Goal: Task Accomplishment & Management: Manage account settings

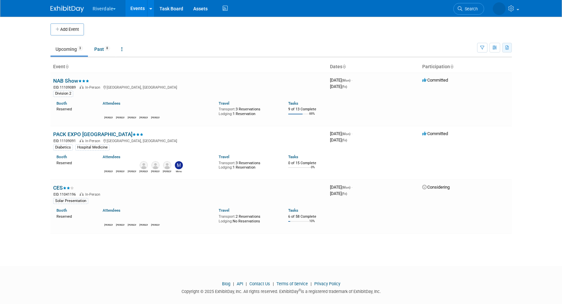
click at [509, 49] on icon "button" at bounding box center [508, 48] width 4 height 4
click at [522, 178] on body "Riverdale Explore: My Workspaces 8 Go to Workspace: Burton, Davon and ProLand P…" at bounding box center [281, 152] width 562 height 304
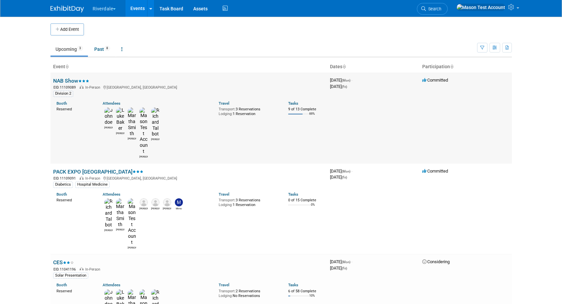
click at [68, 80] on link "NAB Show" at bounding box center [71, 81] width 36 height 6
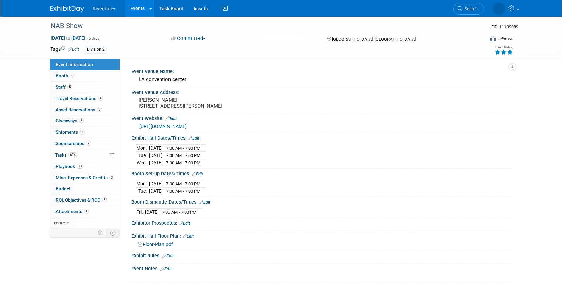
click at [143, 5] on link "Events" at bounding box center [137, 8] width 24 height 17
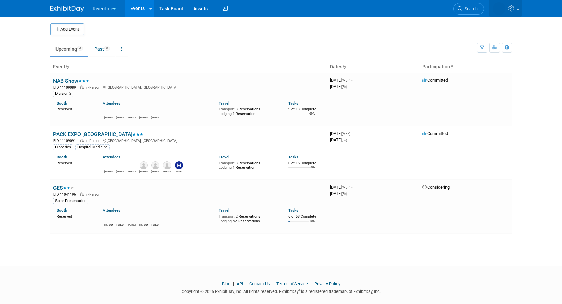
click at [516, 11] on link at bounding box center [505, 8] width 33 height 17
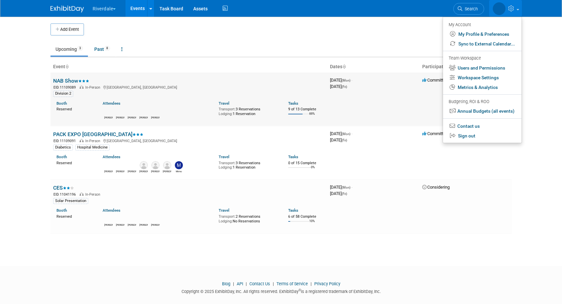
click at [68, 80] on link "NAB Show" at bounding box center [71, 81] width 36 height 6
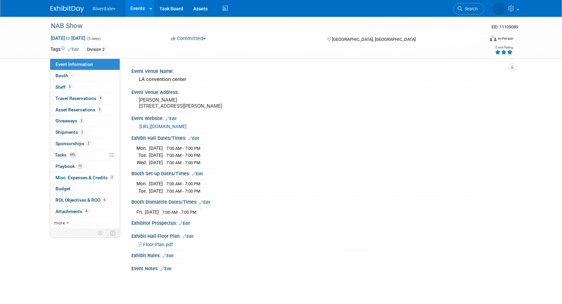
click at [138, 10] on link "Events" at bounding box center [137, 8] width 24 height 17
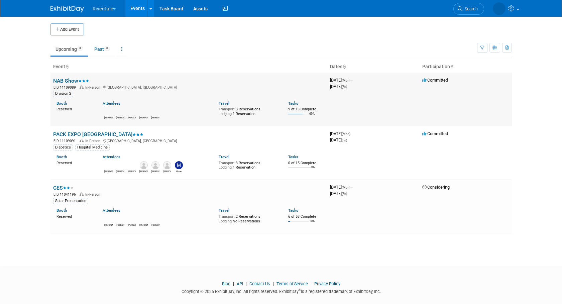
click at [73, 81] on link "NAB Show" at bounding box center [71, 81] width 36 height 6
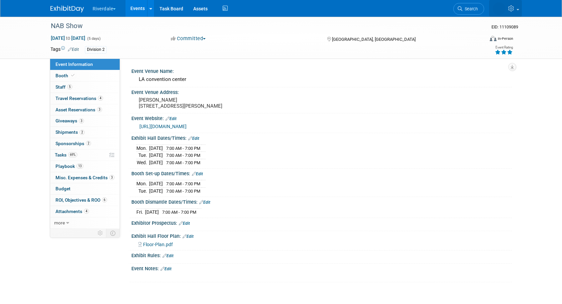
click at [513, 12] on link at bounding box center [505, 8] width 33 height 17
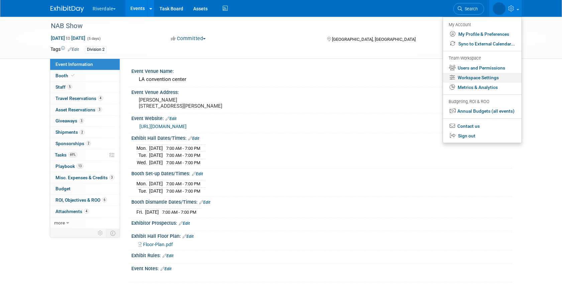
click at [486, 77] on link "Workspace Settings" at bounding box center [482, 78] width 79 height 10
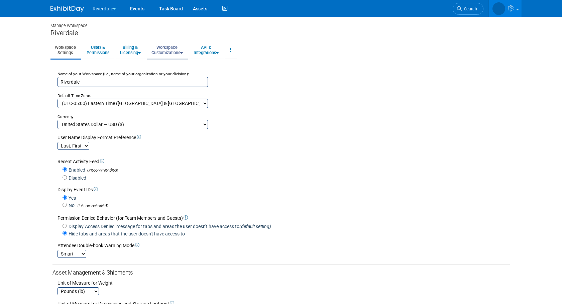
click at [164, 48] on link "Workspace Customizations" at bounding box center [167, 50] width 40 height 16
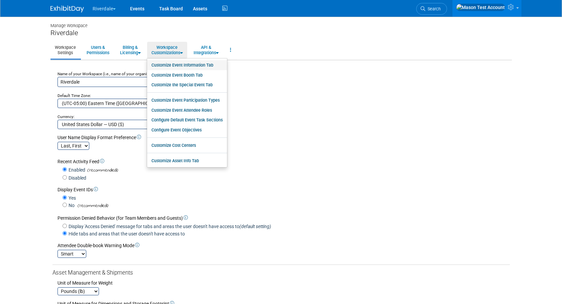
click at [183, 64] on link "Customize Event Information Tab" at bounding box center [187, 65] width 80 height 10
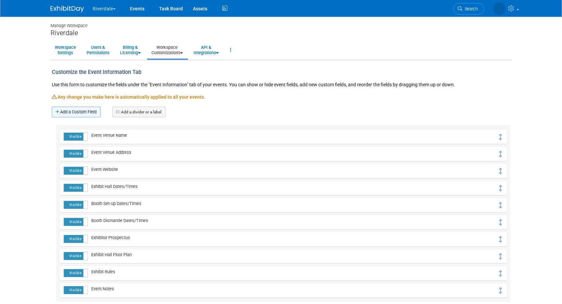
click at [60, 112] on link "Add a Custom Field" at bounding box center [76, 112] width 49 height 11
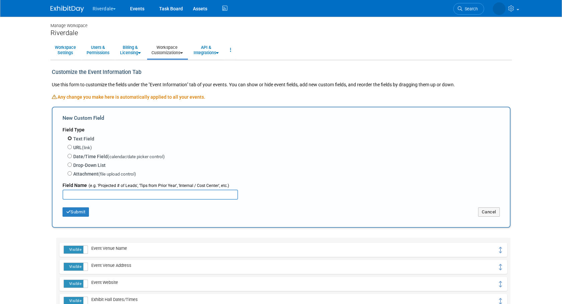
click at [68, 137] on input "Text Field" at bounding box center [70, 138] width 4 height 4
radio input "true"
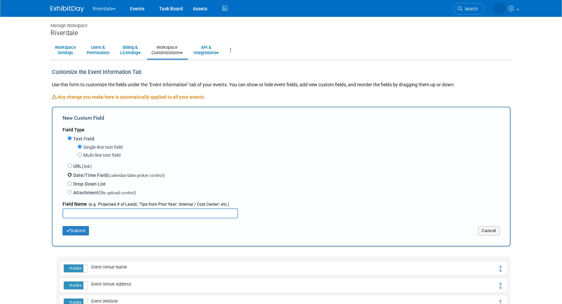
click at [70, 173] on input "Date/Time Field (calendar/date picker control)" at bounding box center [70, 175] width 4 height 4
radio input "true"
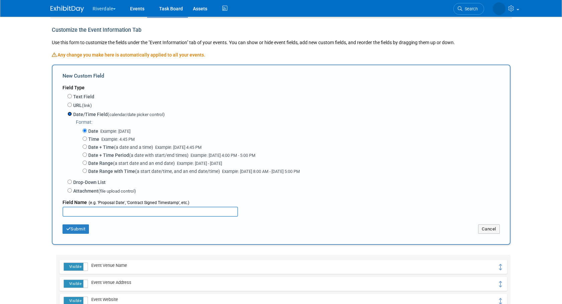
scroll to position [74, 0]
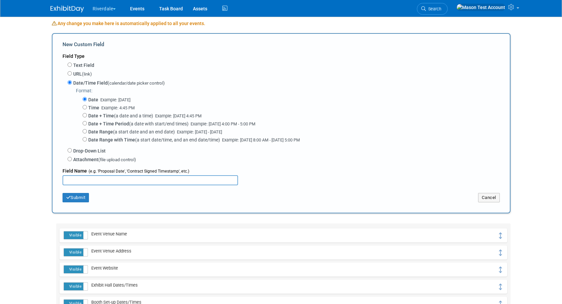
click at [133, 180] on input "text" at bounding box center [151, 180] width 176 height 10
type input "Initial submit date"
click at [85, 196] on button "Submit" at bounding box center [76, 197] width 27 height 9
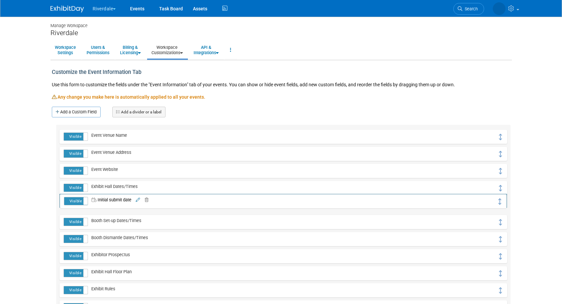
drag, startPoint x: 501, startPoint y: 135, endPoint x: 500, endPoint y: 199, distance: 63.2
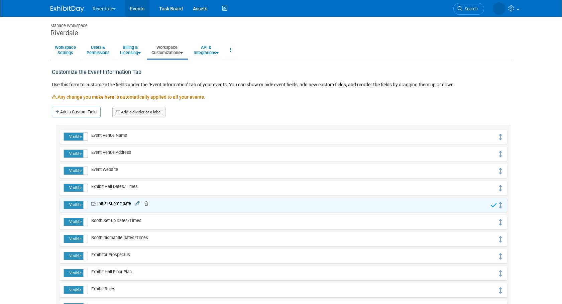
click at [138, 9] on link "Events" at bounding box center [137, 8] width 24 height 17
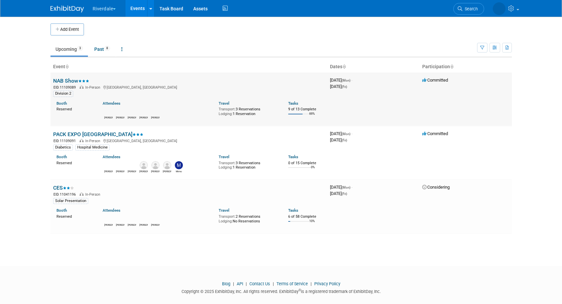
click at [73, 77] on td "NAB Show EID: 11109089 In-Person [GEOGRAPHIC_DATA], [GEOGRAPHIC_DATA] Division …" at bounding box center [188, 100] width 277 height 54
click at [72, 80] on link "NAB Show" at bounding box center [71, 81] width 36 height 6
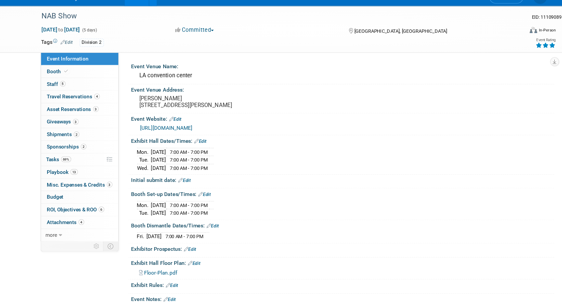
click at [183, 176] on link "Edit" at bounding box center [179, 174] width 11 height 5
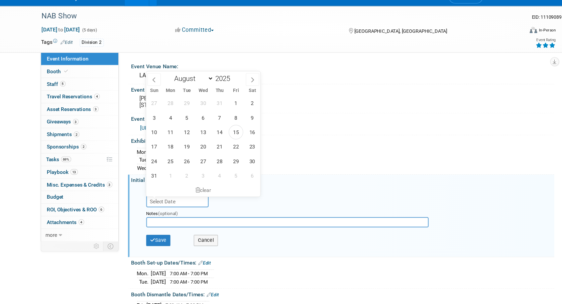
click at [174, 190] on input "text" at bounding box center [173, 192] width 56 height 11
click at [225, 131] on span "15" at bounding box center [225, 130] width 13 height 13
type input "Aug 15, 2025"
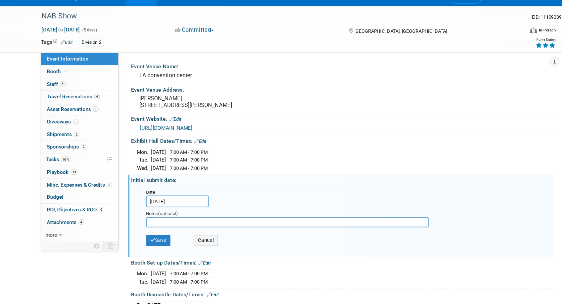
click at [191, 209] on input "text" at bounding box center [272, 211] width 254 height 9
type input "contract submitted"
click at [161, 227] on button "Save" at bounding box center [156, 228] width 22 height 10
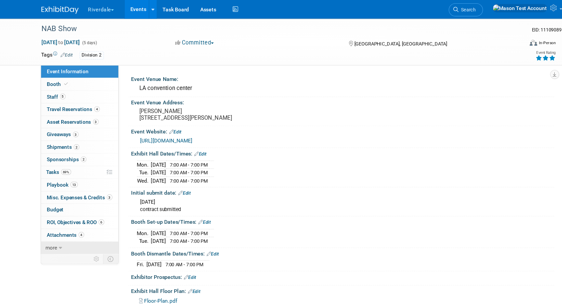
click at [64, 221] on span "more" at bounding box center [59, 222] width 11 height 5
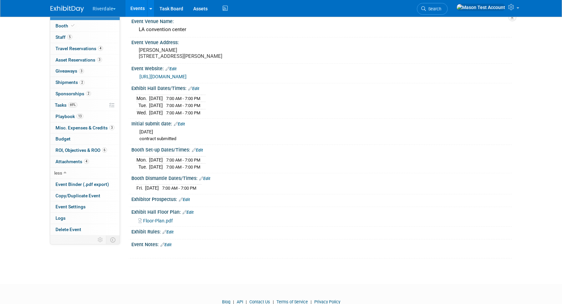
scroll to position [53, 0]
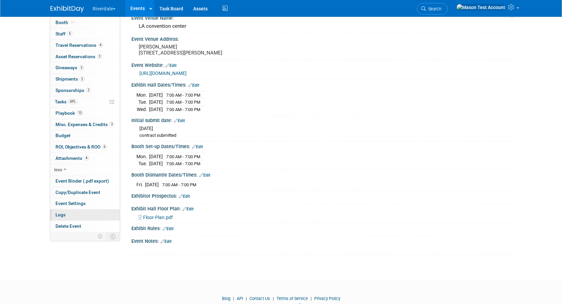
click at [68, 215] on link "Logs" at bounding box center [85, 214] width 70 height 11
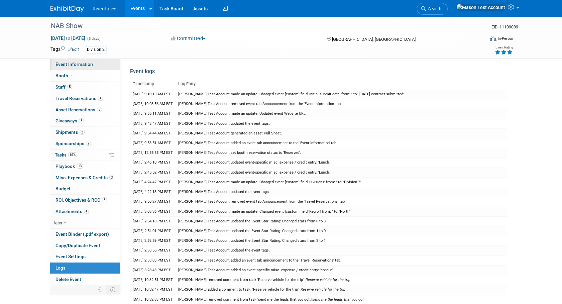
click at [72, 61] on link "Event Information" at bounding box center [85, 64] width 70 height 11
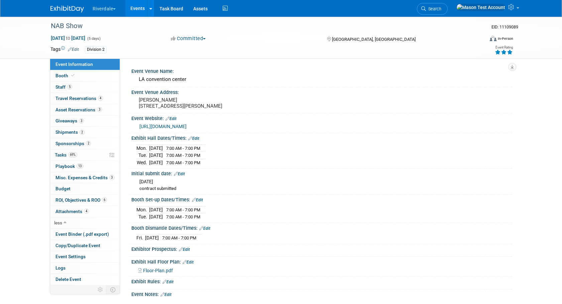
click at [138, 11] on link "Events" at bounding box center [137, 8] width 24 height 17
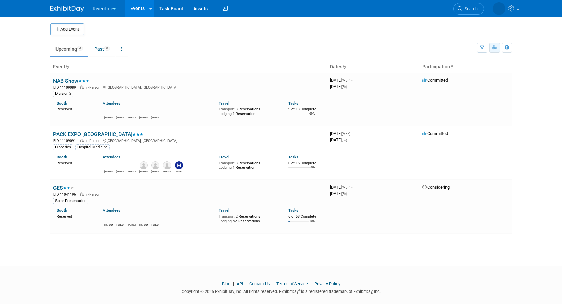
click at [495, 48] on icon "button" at bounding box center [495, 48] width 5 height 4
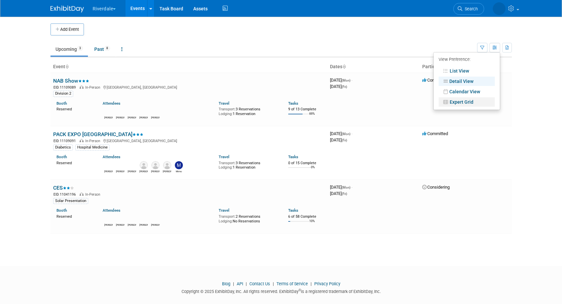
click at [468, 105] on link "Expert Grid" at bounding box center [467, 101] width 56 height 9
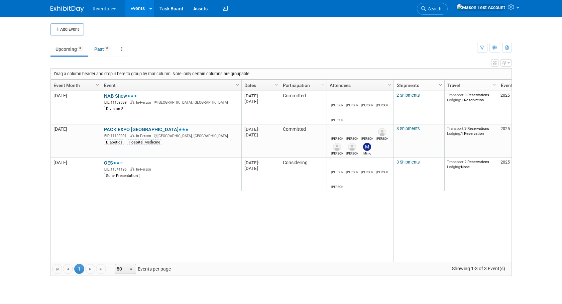
click at [370, 85] on link "Attendees" at bounding box center [360, 85] width 60 height 11
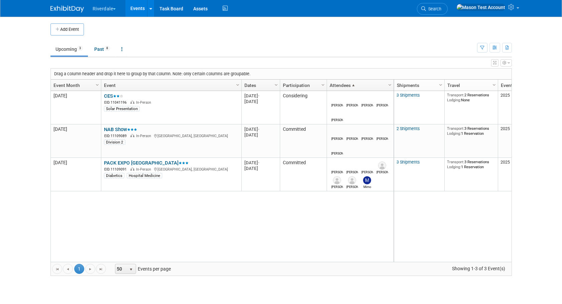
click at [370, 85] on link "Attendees" at bounding box center [360, 85] width 60 height 11
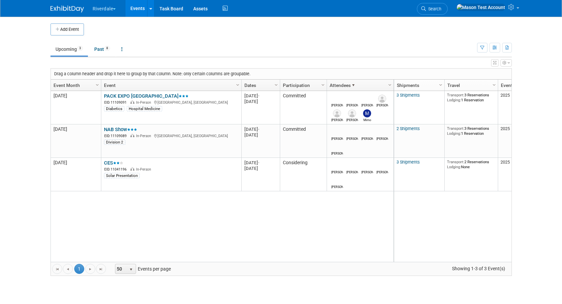
click at [317, 82] on link "Participation" at bounding box center [302, 85] width 39 height 11
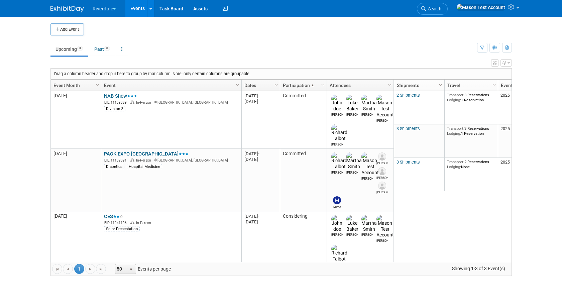
click at [317, 82] on link "Participation" at bounding box center [302, 85] width 39 height 11
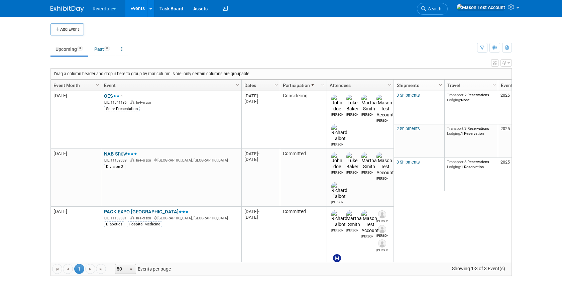
click at [390, 84] on span "Column Settings" at bounding box center [389, 84] width 5 height 5
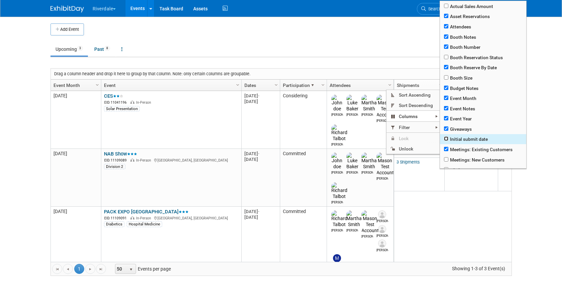
click at [445, 141] on input "checkbox" at bounding box center [446, 138] width 4 height 4
checkbox input "true"
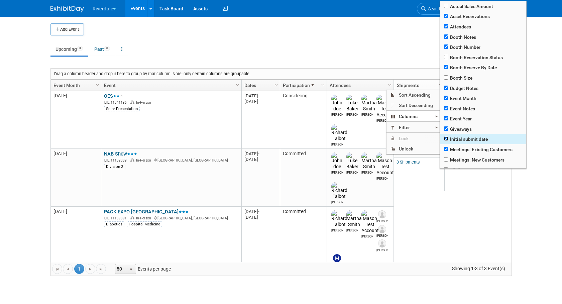
checkbox input "true"
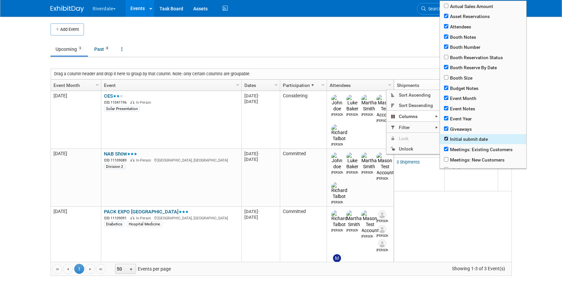
checkbox input "true"
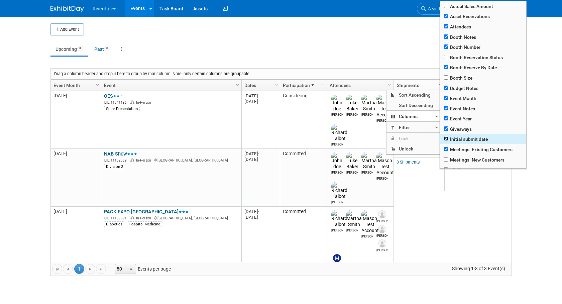
checkbox input "true"
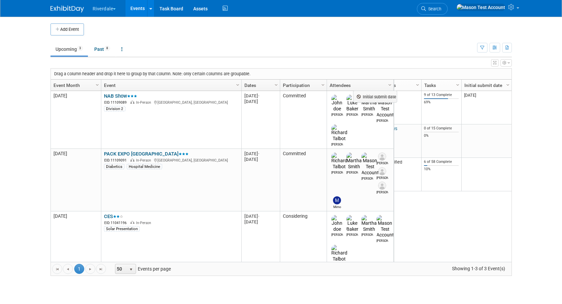
scroll to position [0, 516]
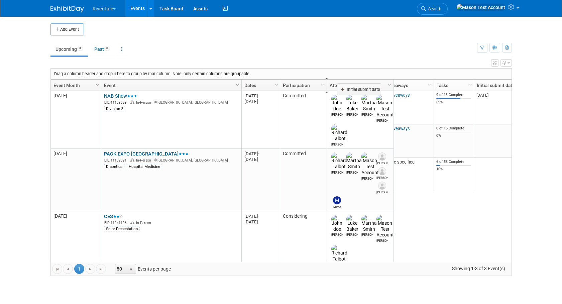
drag, startPoint x: 485, startPoint y: 85, endPoint x: 359, endPoint y: 89, distance: 126.1
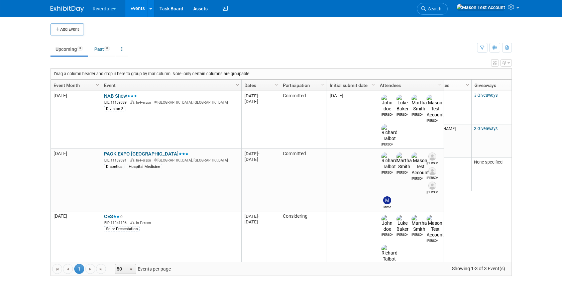
click at [322, 84] on span "Column Settings" at bounding box center [322, 84] width 5 height 5
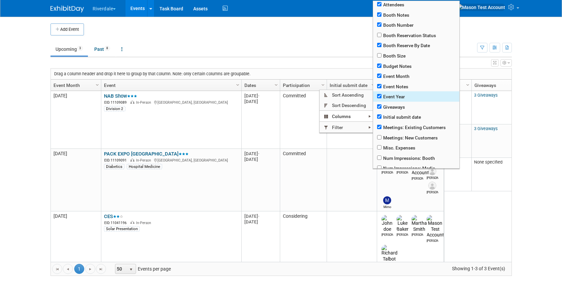
scroll to position [29, 0]
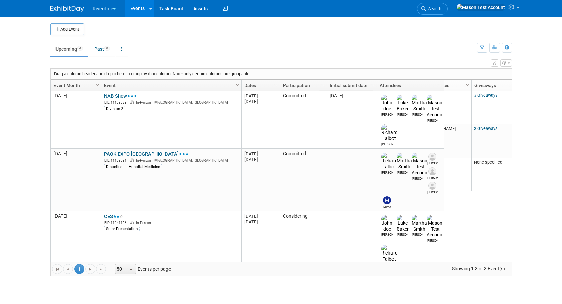
click at [345, 224] on div "M-2025-09 September 2025 NAB Show NAB Show EID: 11109089 In-Person Los Angeles,…" at bounding box center [247, 176] width 394 height 171
click at [506, 64] on icon "button" at bounding box center [505, 63] width 4 height 4
click at [457, 88] on link "Advanced Options" at bounding box center [463, 85] width 87 height 10
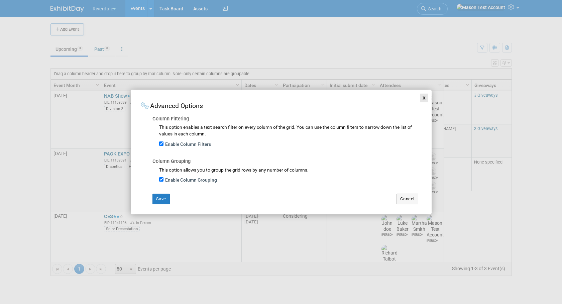
click at [426, 98] on button "X" at bounding box center [424, 98] width 9 height 9
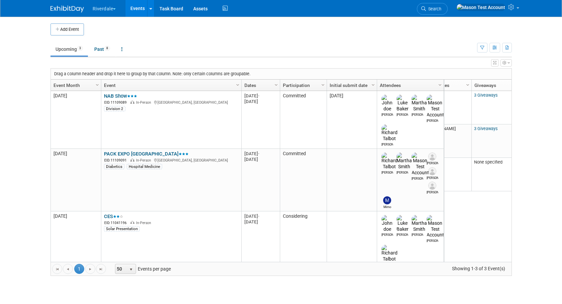
click at [509, 62] on icon "button" at bounding box center [509, 63] width 2 height 4
click at [462, 76] on link "View Grid Tips & Tricks" at bounding box center [463, 74] width 87 height 10
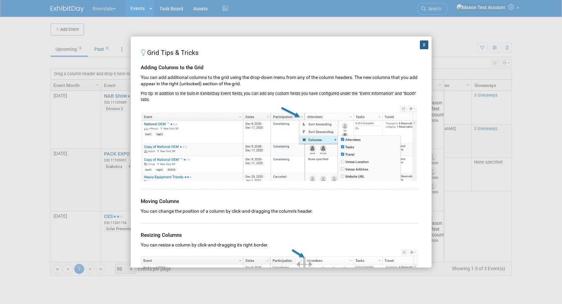
click at [427, 42] on button "X" at bounding box center [424, 44] width 9 height 9
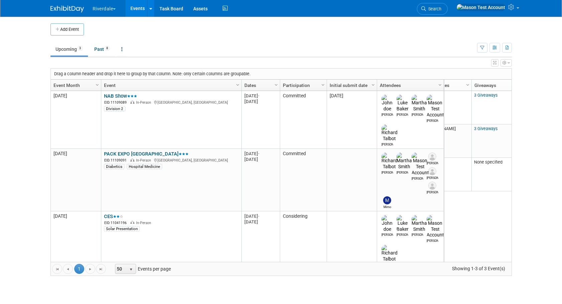
click at [505, 64] on icon "button" at bounding box center [505, 63] width 4 height 4
click at [518, 84] on body "Riverdale Explore: My Workspaces 8 Go to Workspace: Burton, Davon and ProLand P…" at bounding box center [281, 152] width 562 height 304
click at [506, 62] on icon "button" at bounding box center [505, 63] width 4 height 4
click at [456, 76] on link "View Grid Tips & Tricks" at bounding box center [463, 74] width 87 height 10
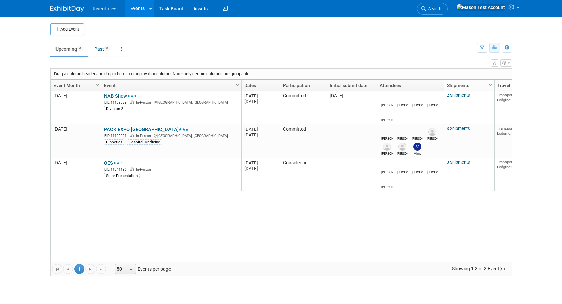
click at [497, 47] on icon "button" at bounding box center [495, 48] width 5 height 4
click at [466, 70] on link "List View" at bounding box center [467, 70] width 56 height 9
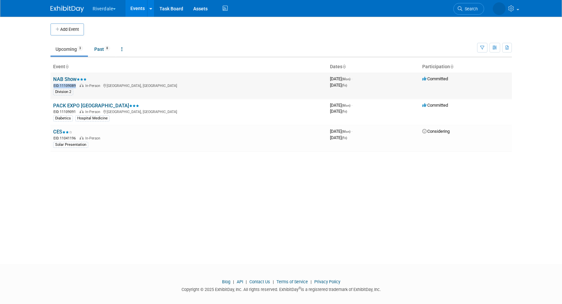
drag, startPoint x: 76, startPoint y: 85, endPoint x: 54, endPoint y: 88, distance: 22.7
click at [53, 88] on td "NAB Show EID: 11109089 In-Person [GEOGRAPHIC_DATA], [GEOGRAPHIC_DATA] Division 2" at bounding box center [188, 86] width 277 height 26
click at [72, 85] on span "EID: 11109089" at bounding box center [66, 86] width 25 height 4
drag, startPoint x: 75, startPoint y: 84, endPoint x: 52, endPoint y: 87, distance: 22.9
click at [52, 87] on td "NAB Show EID: 11109089 In-Person [GEOGRAPHIC_DATA], [GEOGRAPHIC_DATA] Division 2" at bounding box center [188, 86] width 277 height 26
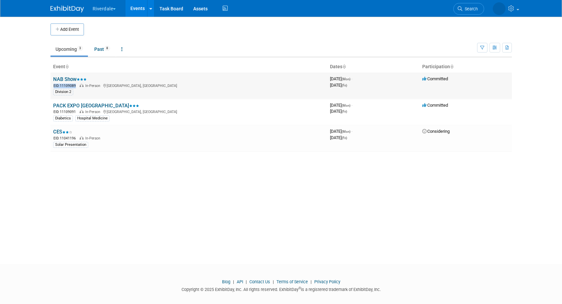
click at [74, 87] on span "EID: 11109089" at bounding box center [66, 86] width 25 height 4
drag, startPoint x: 74, startPoint y: 87, endPoint x: 54, endPoint y: 87, distance: 20.7
click at [54, 87] on span "EID: 11109089" at bounding box center [66, 86] width 25 height 4
click at [509, 5] on link at bounding box center [487, 8] width 69 height 17
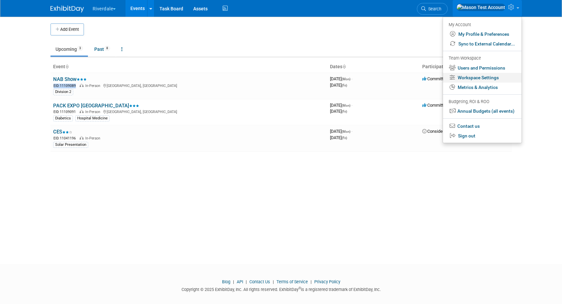
click at [480, 78] on link "Workspace Settings" at bounding box center [482, 78] width 79 height 10
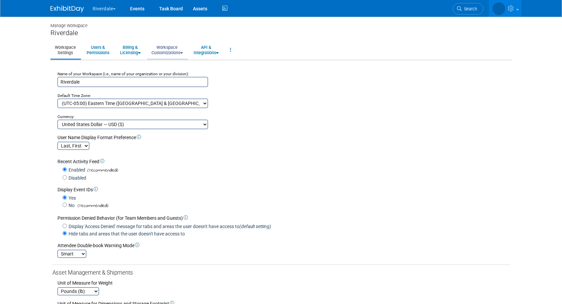
click at [171, 46] on link "Workspace Customizations" at bounding box center [167, 50] width 40 height 16
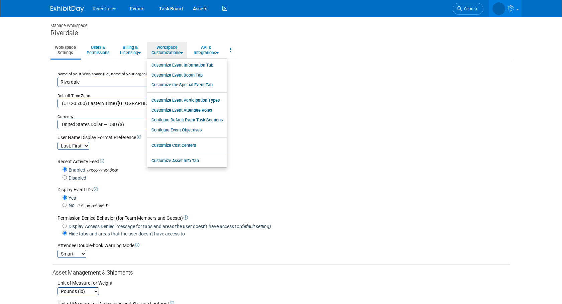
click at [112, 8] on button "Riverdale" at bounding box center [108, 7] width 32 height 15
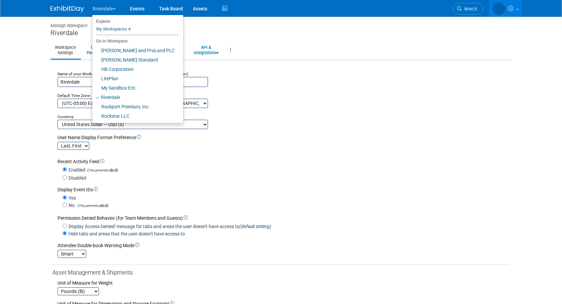
click at [208, 32] on div "Riverdale" at bounding box center [281, 33] width 462 height 8
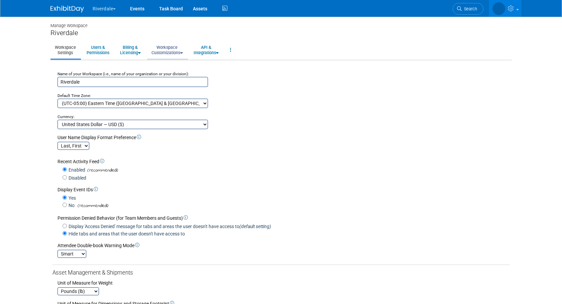
click at [166, 52] on link "Workspace Customizations" at bounding box center [167, 50] width 40 height 16
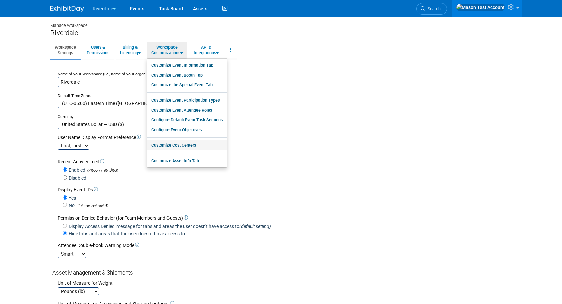
click at [188, 146] on link "Customize Cost Centers" at bounding box center [187, 145] width 80 height 10
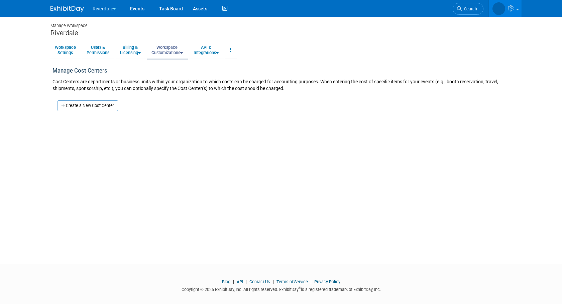
click at [171, 48] on link "Workspace Customizations" at bounding box center [167, 50] width 40 height 16
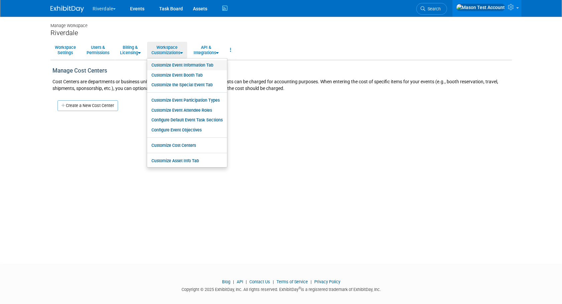
click at [170, 66] on link "Customize Event Information Tab" at bounding box center [187, 65] width 80 height 10
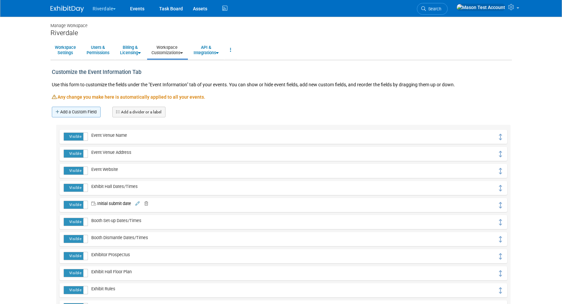
click at [81, 110] on link "Add a Custom Field" at bounding box center [76, 112] width 49 height 11
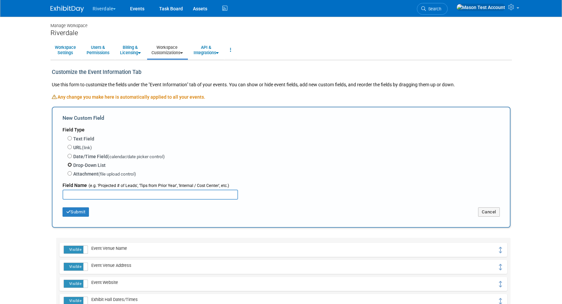
click at [71, 164] on input "Drop-Down List" at bounding box center [70, 165] width 4 height 4
radio input "true"
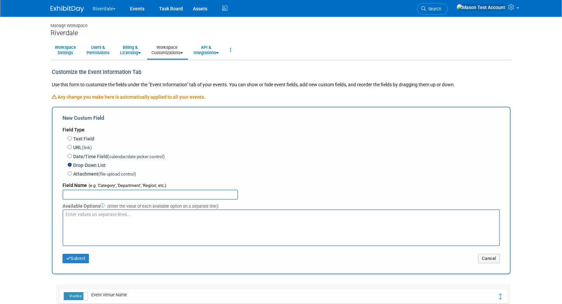
scroll to position [8, 0]
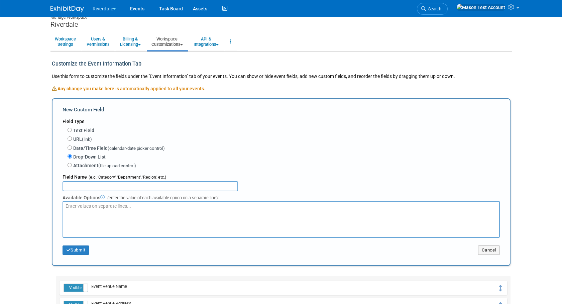
click at [168, 186] on input "text" at bounding box center [151, 186] width 176 height 10
type input "Brand"
click at [493, 250] on button "Cancel" at bounding box center [489, 249] width 22 height 9
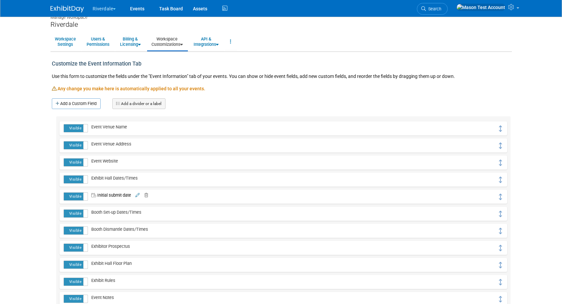
click at [101, 7] on button "Riverdale" at bounding box center [108, 7] width 32 height 15
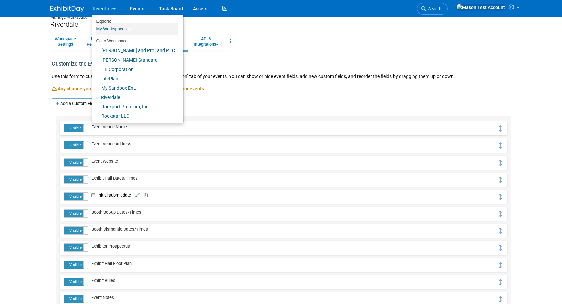
click at [114, 30] on link "My Workspaces 8" at bounding box center [137, 28] width 83 height 11
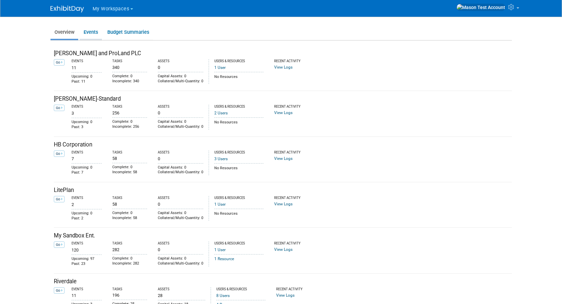
click at [88, 34] on link "Events" at bounding box center [91, 32] width 22 height 13
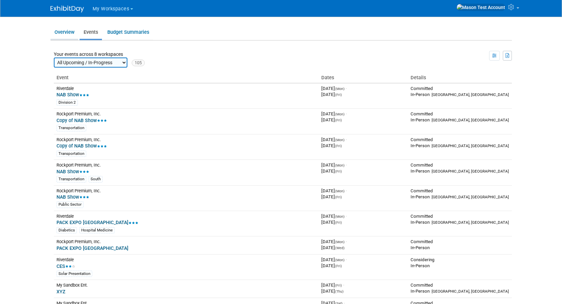
click at [63, 32] on link "Overview" at bounding box center [64, 32] width 28 height 13
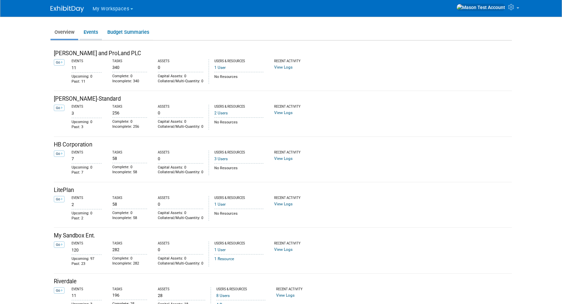
click at [95, 34] on link "Events" at bounding box center [91, 32] width 22 height 13
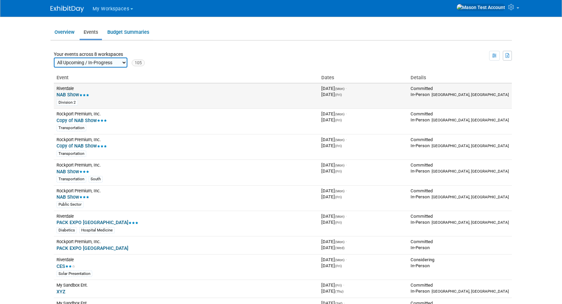
click at [67, 92] on td "Riverdale NAB Show Division 2" at bounding box center [186, 95] width 265 height 25
click at [67, 93] on link "NAB Show Division 2" at bounding box center [187, 99] width 260 height 14
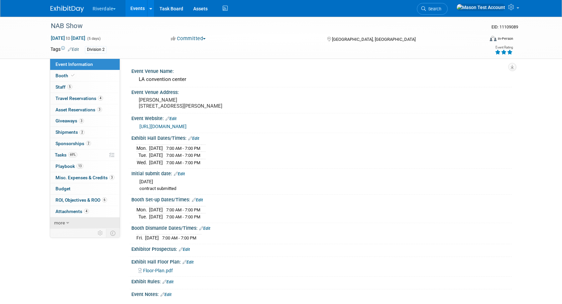
click at [60, 226] on link "more" at bounding box center [85, 222] width 70 height 11
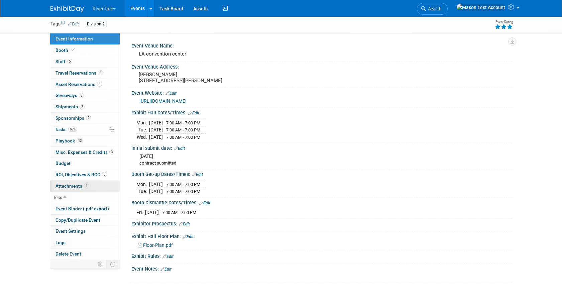
scroll to position [32, 0]
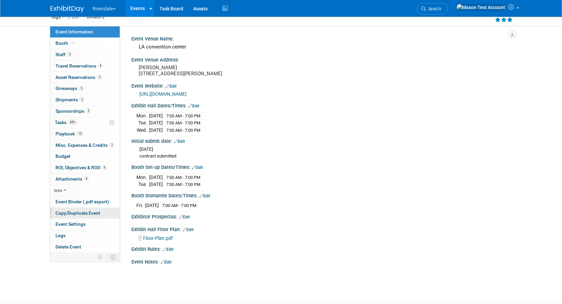
click at [82, 210] on link "Copy/Duplicate Event" at bounding box center [85, 213] width 70 height 11
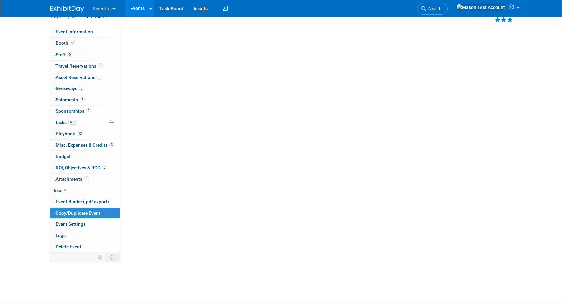
scroll to position [0, 0]
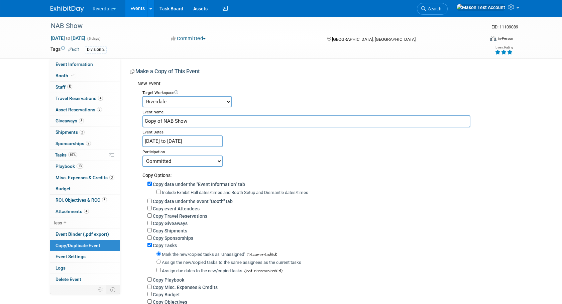
click at [197, 164] on select "Committed Considering Not Going" at bounding box center [182, 161] width 80 height 11
click at [220, 103] on select "[PERSON_NAME] and ProLand PLC [PERSON_NAME]-Standard HB Corporation LitePlan My…" at bounding box center [186, 101] width 89 height 11
select select "10049029"
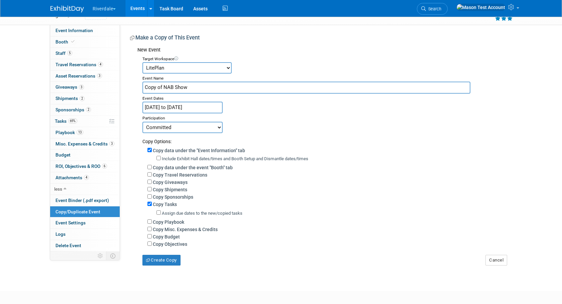
scroll to position [35, 0]
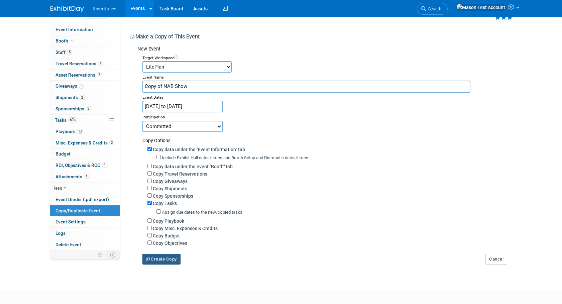
click at [173, 259] on button "Create Copy" at bounding box center [161, 259] width 38 height 11
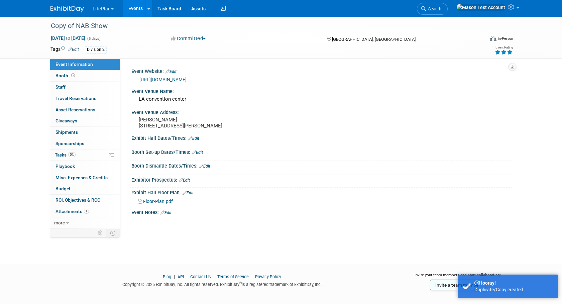
click at [108, 7] on button "LitePlan" at bounding box center [107, 7] width 30 height 15
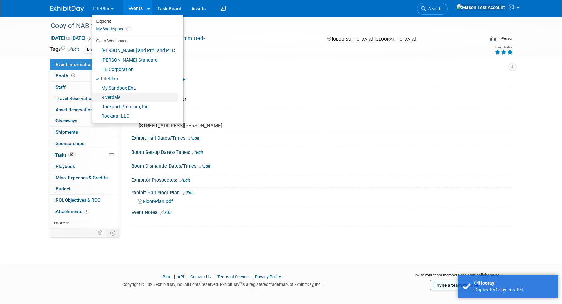
click at [113, 95] on link "Riverdale" at bounding box center [135, 97] width 86 height 9
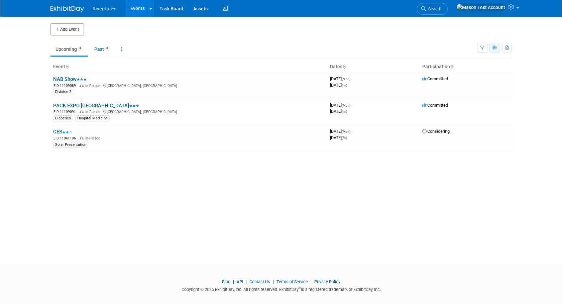
click at [498, 46] on button "button" at bounding box center [495, 48] width 11 height 10
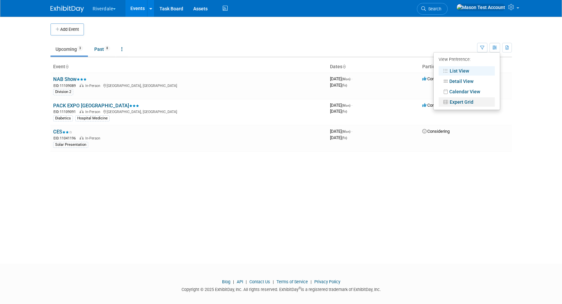
click at [475, 98] on link "Expert Grid" at bounding box center [467, 101] width 56 height 9
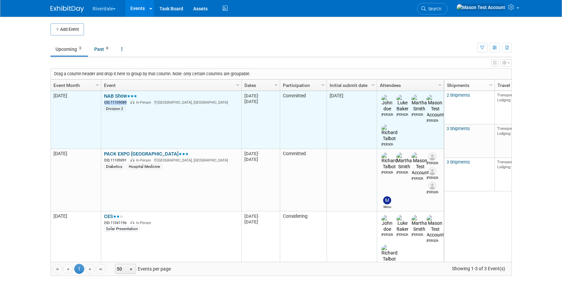
drag, startPoint x: 126, startPoint y: 103, endPoint x: 103, endPoint y: 103, distance: 23.1
click at [103, 103] on td "NAB Show NAB Show EID: 11109089 In-Person Los Angeles, CA Division 2" at bounding box center [171, 120] width 140 height 58
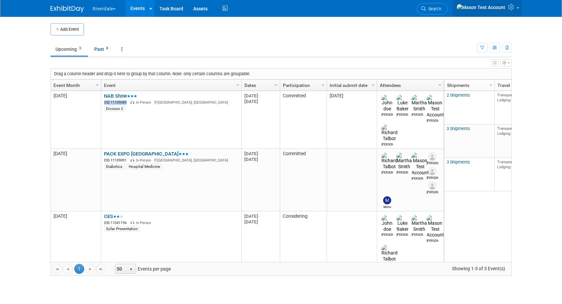
click at [514, 9] on icon at bounding box center [512, 7] width 8 height 6
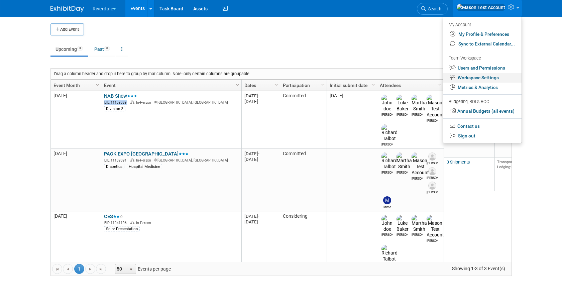
click at [489, 77] on link "Workspace Settings" at bounding box center [482, 78] width 79 height 10
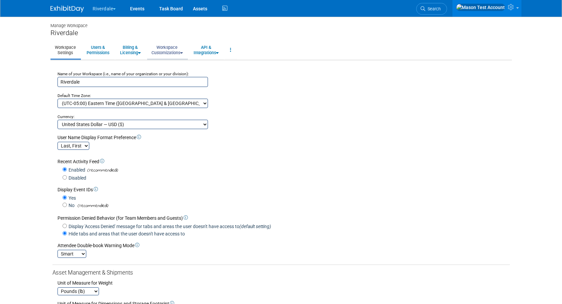
click at [176, 47] on link "Workspace Customizations" at bounding box center [167, 50] width 40 height 16
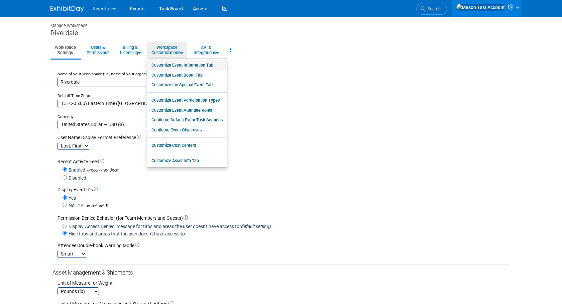
click at [180, 65] on link "Customize Event Information Tab" at bounding box center [187, 65] width 80 height 10
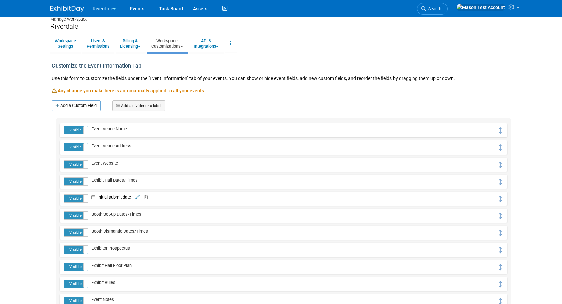
scroll to position [6, 0]
click at [84, 105] on link "Add a Custom Field" at bounding box center [76, 106] width 49 height 11
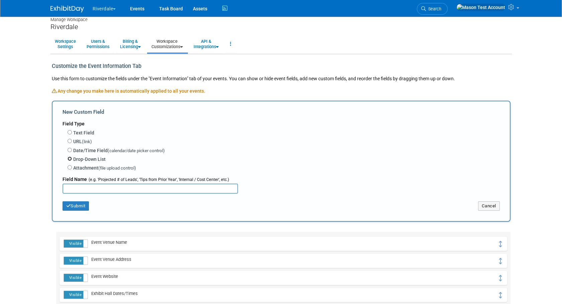
click at [69, 159] on input "Drop-Down List" at bounding box center [70, 159] width 4 height 4
radio input "true"
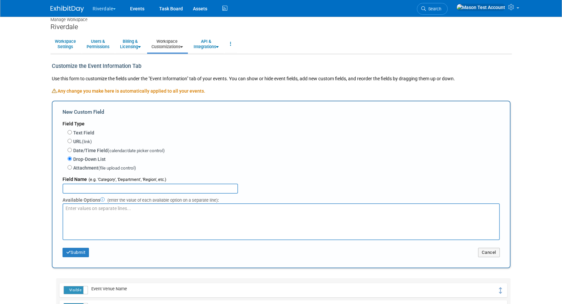
click at [102, 194] on div "Available Options (enter the value of each available option on a separate line)…" at bounding box center [281, 199] width 437 height 10
click at [102, 186] on input "text" at bounding box center [151, 189] width 176 height 10
click at [168, 220] on textarea at bounding box center [281, 221] width 437 height 37
click at [483, 252] on button "Cancel" at bounding box center [489, 252] width 22 height 9
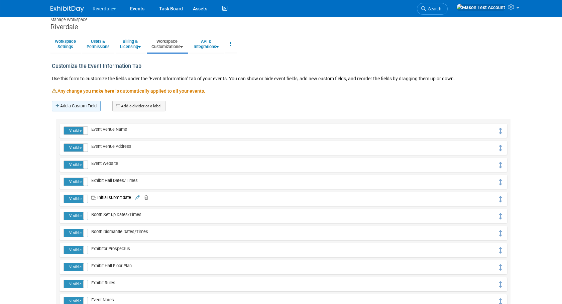
click at [69, 106] on link "Add a Custom Field" at bounding box center [76, 106] width 49 height 11
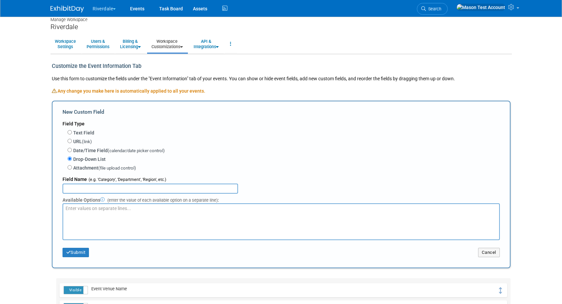
click at [115, 187] on input "text" at bounding box center [151, 189] width 176 height 10
type input "Event name & ID"
click at [105, 212] on textarea at bounding box center [281, 221] width 437 height 37
type textarea "NAE 1258 SED 1358 DER 2455"
click at [84, 251] on button "Submit" at bounding box center [76, 252] width 27 height 9
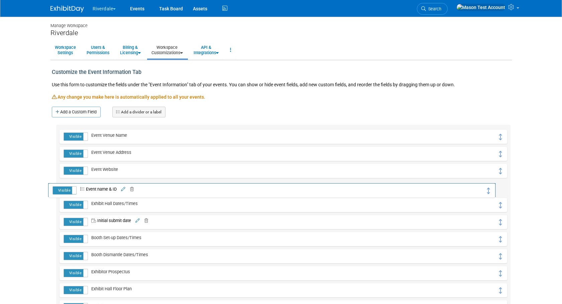
drag, startPoint x: 498, startPoint y: 137, endPoint x: 488, endPoint y: 190, distance: 53.5
click at [137, 7] on link "Events" at bounding box center [137, 8] width 24 height 17
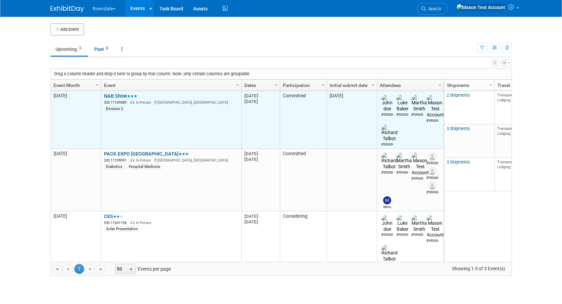
click at [124, 93] on link "NAB Show" at bounding box center [120, 96] width 33 height 6
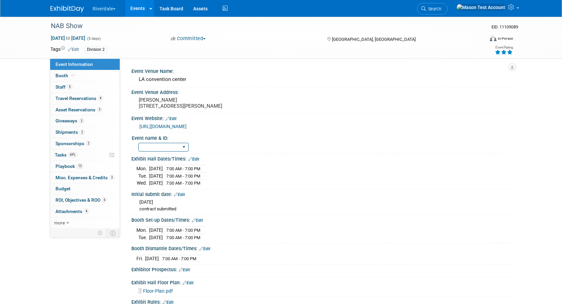
click at [175, 148] on select "NAE 1258 SED 1358 DER 2455" at bounding box center [163, 147] width 50 height 9
select select "NAE 1258"
click at [168, 147] on select "NAE 1258 SED 1358 DER 2455" at bounding box center [163, 147] width 50 height 9
click at [150, 146] on select "NAE 1258 SED 1358 DER 2455" at bounding box center [163, 147] width 50 height 9
click at [68, 220] on link "more" at bounding box center [85, 222] width 70 height 11
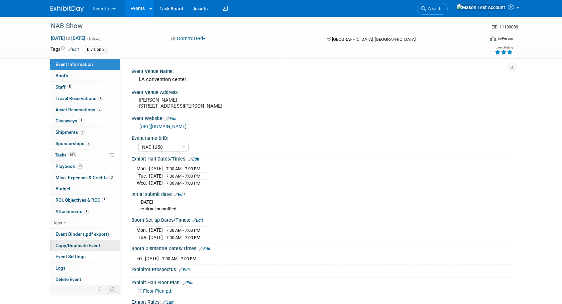
click at [74, 246] on span "Copy/Duplicate Event" at bounding box center [78, 245] width 45 height 5
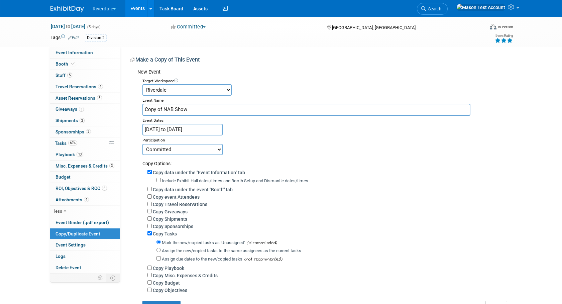
scroll to position [20, 0]
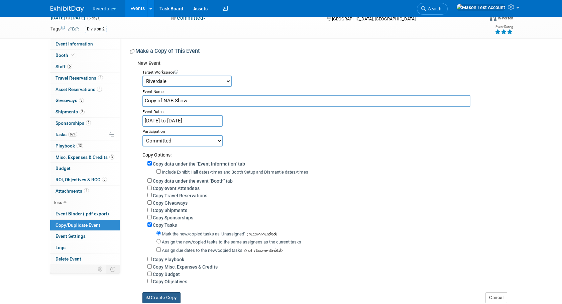
click at [170, 296] on button "Create Copy" at bounding box center [161, 297] width 38 height 11
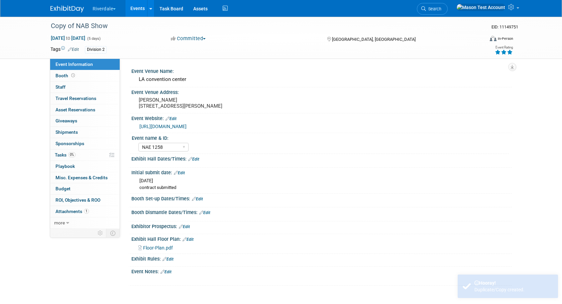
select select "NAE 1258"
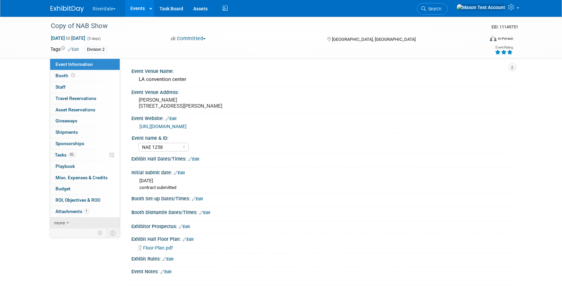
click at [64, 222] on span "more" at bounding box center [59, 222] width 11 height 5
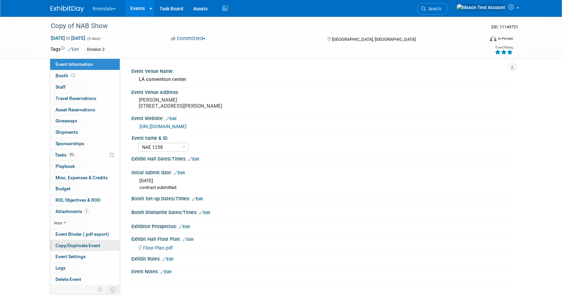
click at [79, 246] on span "Copy/Duplicate Event" at bounding box center [78, 245] width 45 height 5
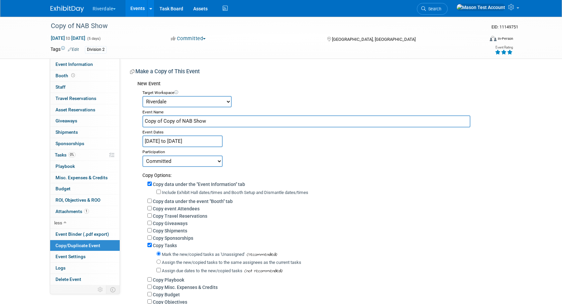
click at [185, 102] on select "[PERSON_NAME] and ProLand PLC [PERSON_NAME]-Standard HB Corporation LitePlan My…" at bounding box center [186, 101] width 89 height 11
select select "10049029"
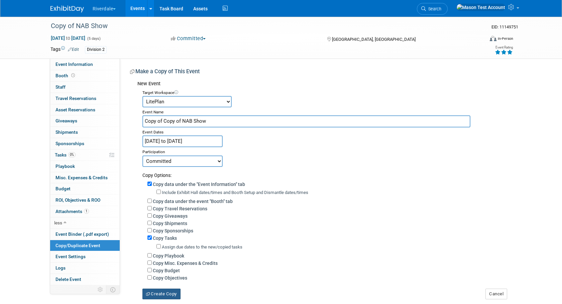
click at [174, 294] on button "Create Copy" at bounding box center [161, 294] width 38 height 11
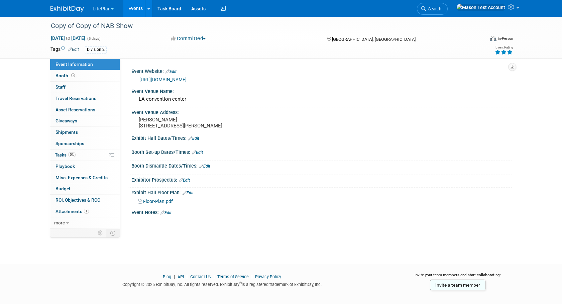
click at [105, 9] on button "LitePlan" at bounding box center [107, 7] width 30 height 15
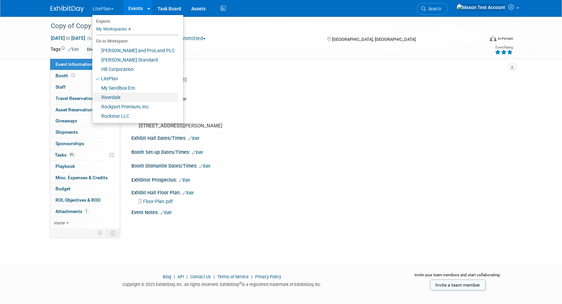
click at [110, 95] on link "Riverdale" at bounding box center [135, 97] width 86 height 9
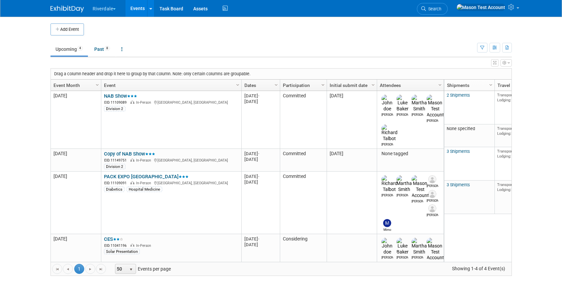
click at [321, 84] on span "Column Settings" at bounding box center [322, 84] width 5 height 5
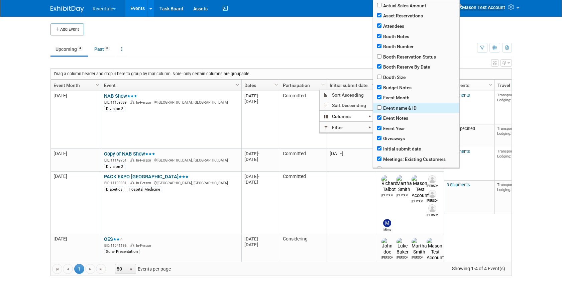
click at [382, 108] on span "Event name & ID" at bounding box center [416, 108] width 86 height 10
checkbox input "true"
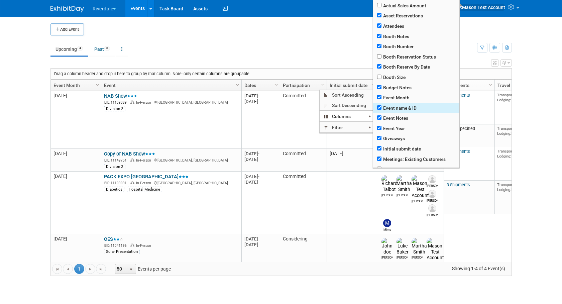
checkbox input "true"
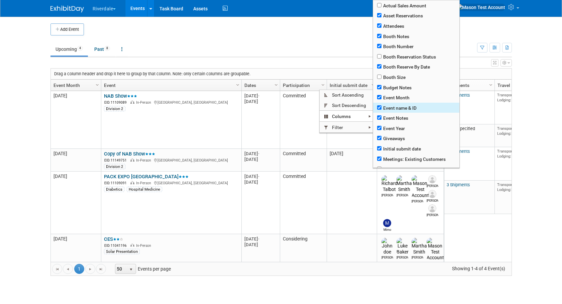
checkbox input "true"
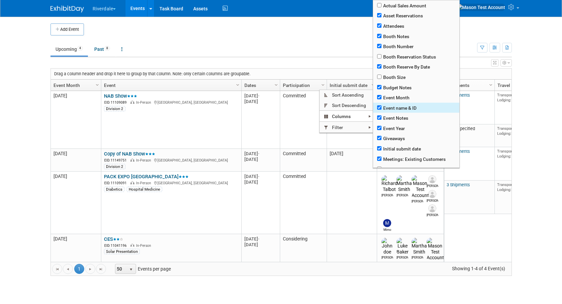
checkbox input "true"
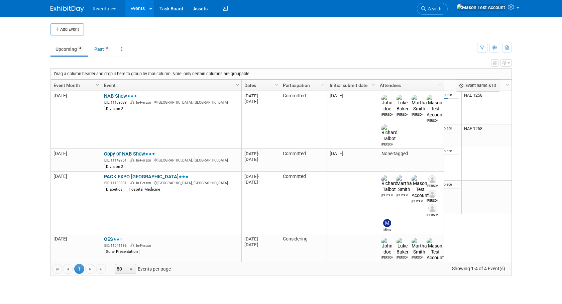
scroll to position [0, 569]
drag, startPoint x: 485, startPoint y: 83, endPoint x: 277, endPoint y: 80, distance: 207.7
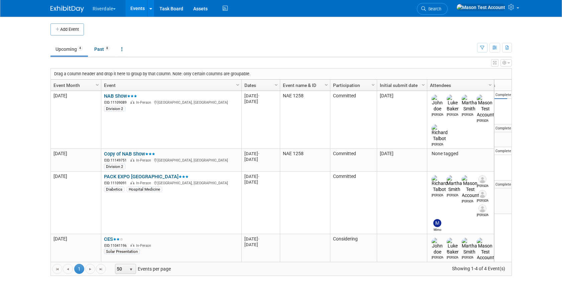
scroll to position [0, 528]
drag, startPoint x: 298, startPoint y: 84, endPoint x: 73, endPoint y: 71, distance: 225.8
click at [73, 71] on body "Riverdale Explore: My Workspaces 8 Go to Workspace: Burton, Davon and ProLand P…" at bounding box center [281, 152] width 562 height 304
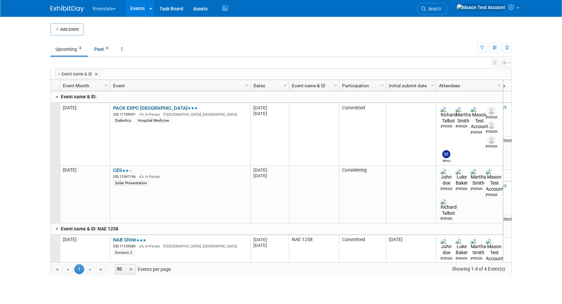
click at [143, 7] on link "Events" at bounding box center [137, 8] width 24 height 17
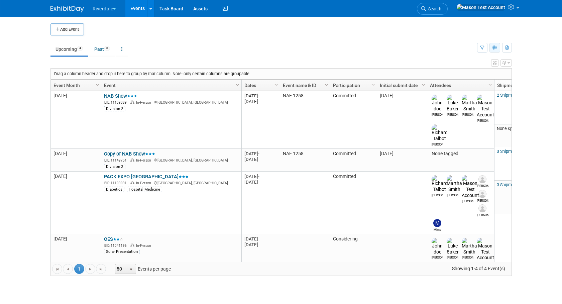
click at [493, 49] on icon "button" at bounding box center [495, 48] width 5 height 4
click at [465, 79] on link "Detail View" at bounding box center [467, 81] width 56 height 9
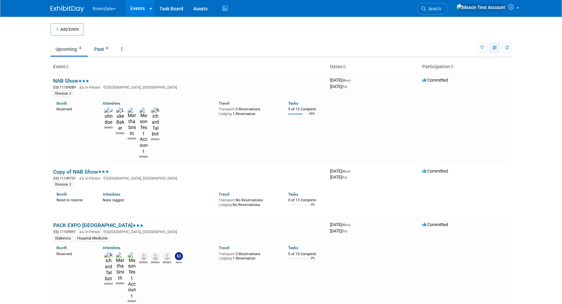
click at [492, 47] on button "button" at bounding box center [495, 48] width 11 height 10
click at [479, 93] on link "Calendar View" at bounding box center [467, 91] width 56 height 9
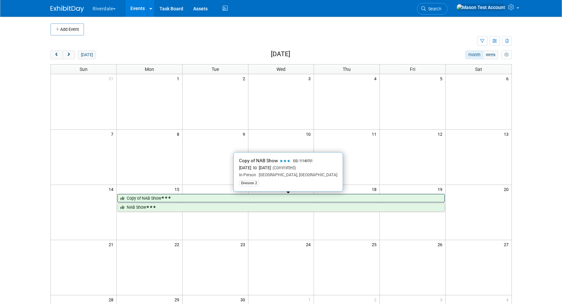
click at [209, 198] on link "Copy of NAB Show" at bounding box center [280, 198] width 327 height 9
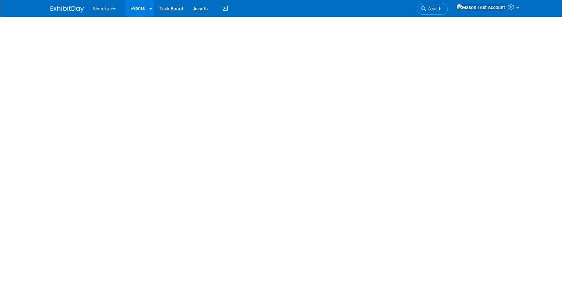
select select "NAE 1258"
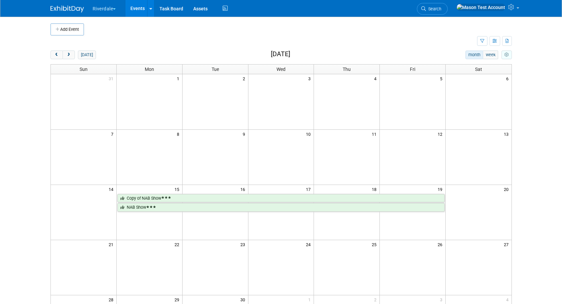
click at [510, 56] on button "myCustomButton" at bounding box center [507, 54] width 10 height 9
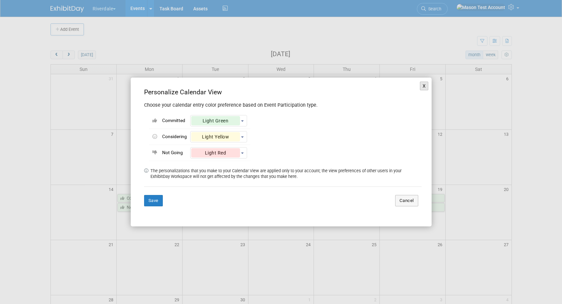
click at [424, 87] on button "X" at bounding box center [424, 86] width 9 height 9
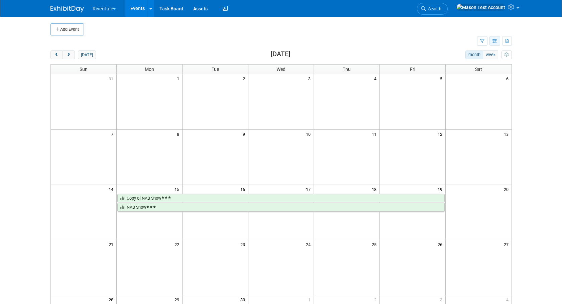
click at [496, 41] on icon "button" at bounding box center [495, 41] width 5 height 4
click at [466, 75] on link "Detail View" at bounding box center [467, 74] width 56 height 9
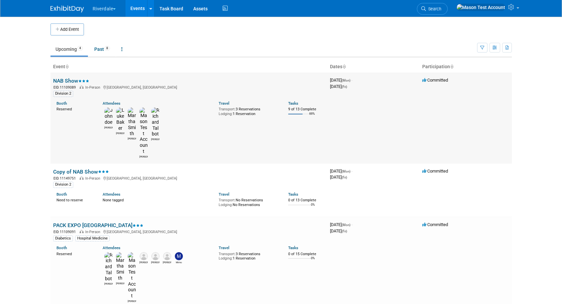
click at [65, 79] on link "NAB Show" at bounding box center [71, 81] width 36 height 6
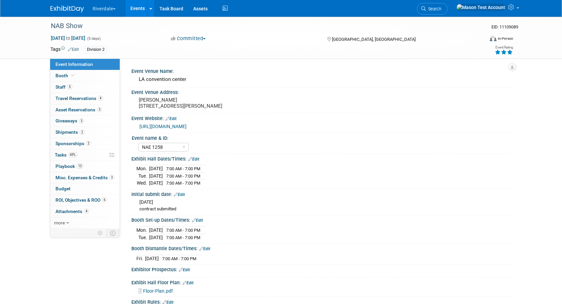
select select "NAE 1258"
click at [60, 154] on span "Tasks 69%" at bounding box center [66, 154] width 22 height 5
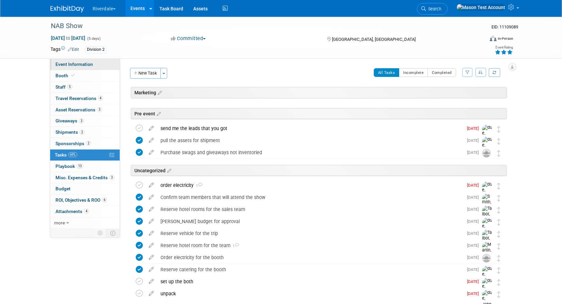
click at [80, 62] on span "Event Information" at bounding box center [74, 64] width 37 height 5
select select "NAE 1258"
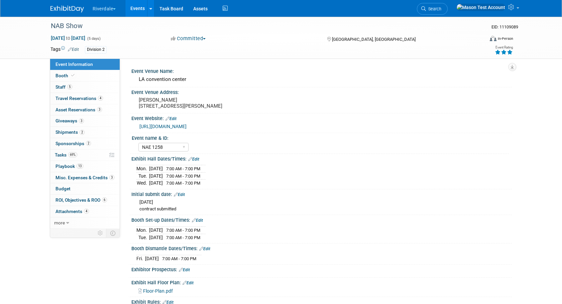
click at [115, 12] on button "Riverdale" at bounding box center [108, 7] width 32 height 15
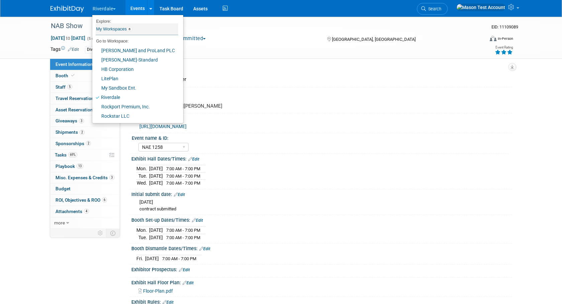
click at [121, 27] on link "My Workspaces 8" at bounding box center [137, 28] width 83 height 11
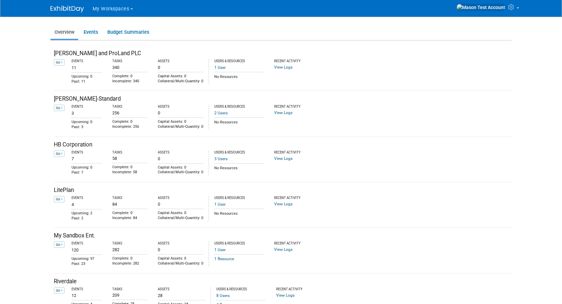
click at [115, 10] on span "My Workspaces" at bounding box center [111, 9] width 37 height 6
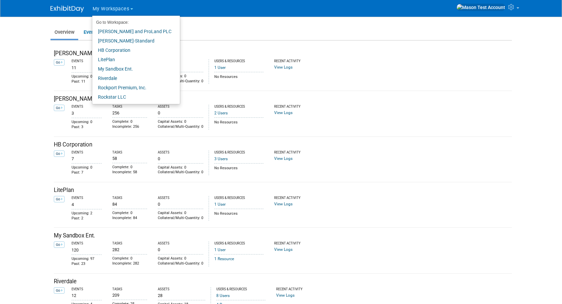
click at [47, 102] on div "Overview Events Budget Summaries [PERSON_NAME] and ProLand PLC Go Events Tasks …" at bounding box center [281, 222] width 472 height 411
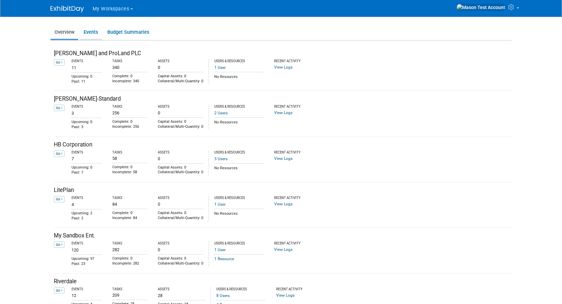
click at [90, 34] on link "Events" at bounding box center [91, 32] width 22 height 13
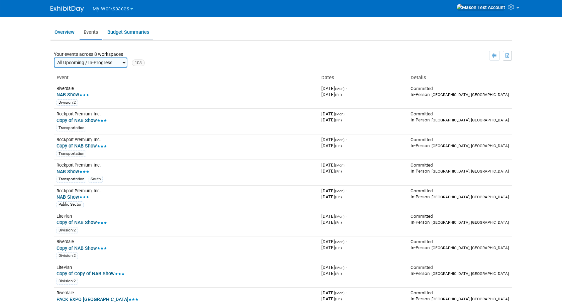
click at [134, 29] on link "Budget Summaries" at bounding box center [128, 32] width 50 height 13
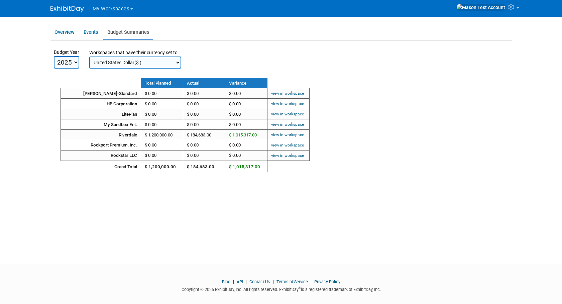
click at [137, 66] on select "Euro(€ ) United States Dollar($ )" at bounding box center [135, 63] width 92 height 12
click at [231, 76] on div "Total Planned Actual Variance Davis-Standard $ 0.00 view in workspace" at bounding box center [286, 123] width 451 height 99
click at [104, 10] on span "My Workspaces" at bounding box center [111, 9] width 37 height 6
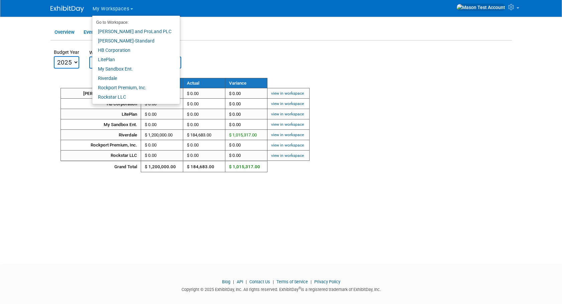
click at [51, 72] on div "Burton, Davon and ProLand PLC Go Events 11" at bounding box center [281, 108] width 462 height 128
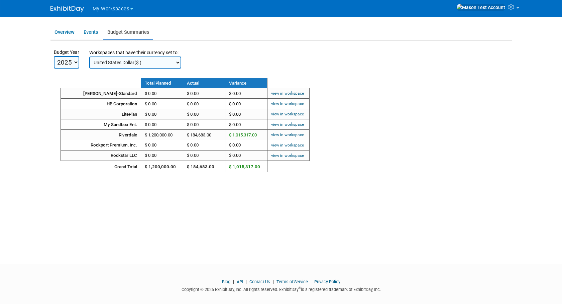
click at [91, 7] on link at bounding box center [70, 5] width 41 height 5
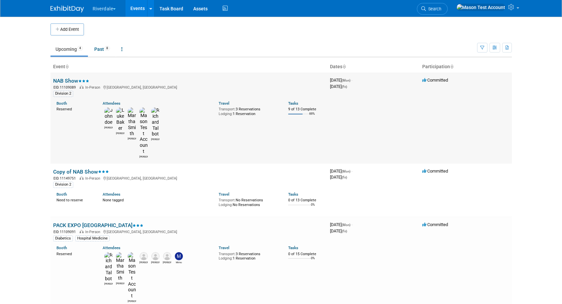
click at [66, 80] on link "NAB Show" at bounding box center [71, 81] width 36 height 6
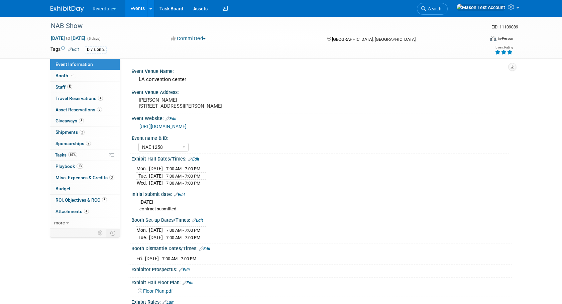
select select "NAE 1258"
click at [78, 202] on span "ROI, Objectives & ROO 6" at bounding box center [82, 199] width 52 height 5
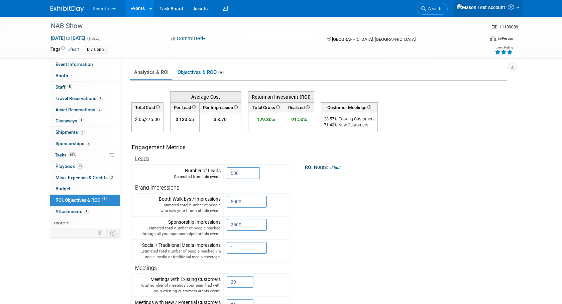
click at [515, 8] on icon at bounding box center [512, 7] width 8 height 6
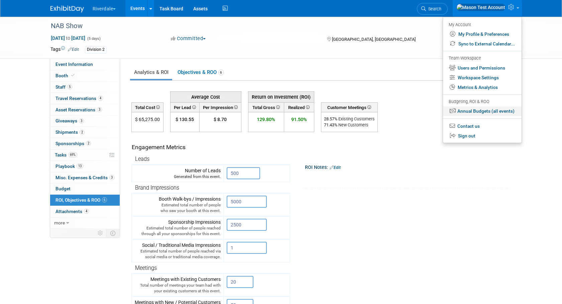
click at [493, 114] on link "Annual Budgets (all events)" at bounding box center [482, 111] width 79 height 10
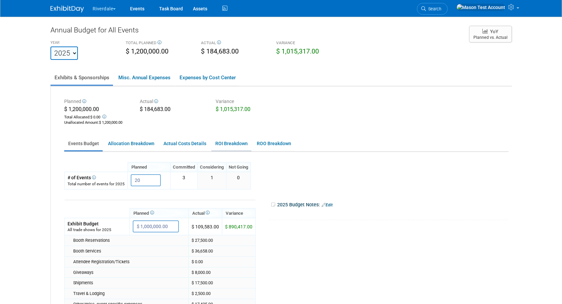
click at [231, 145] on link "ROI Breakdown" at bounding box center [231, 143] width 40 height 13
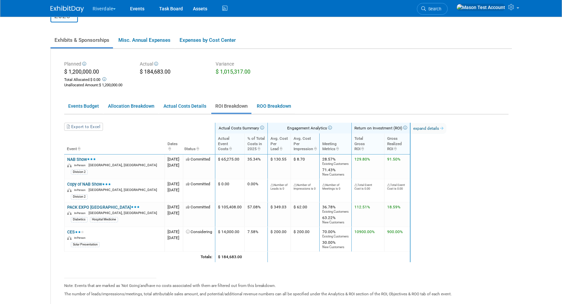
scroll to position [66, 0]
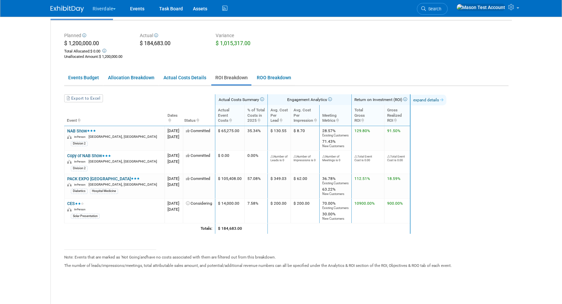
click at [446, 101] on link "expand details" at bounding box center [429, 100] width 36 height 11
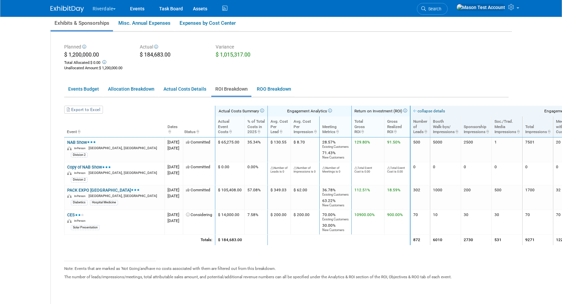
scroll to position [0, 0]
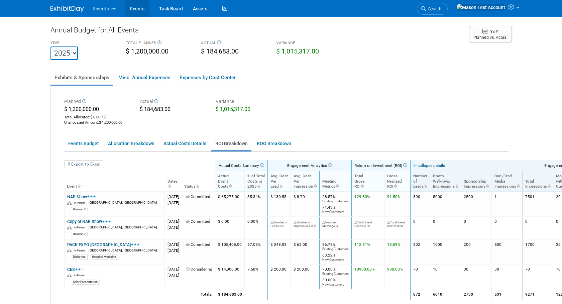
click at [141, 5] on link "Events" at bounding box center [137, 8] width 24 height 17
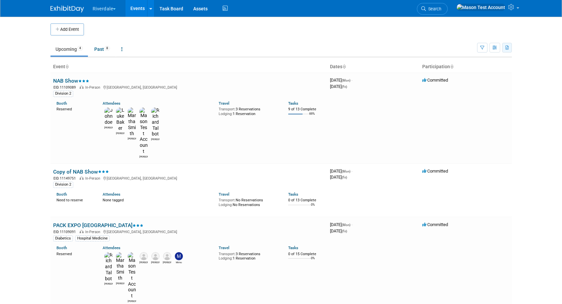
click at [507, 47] on icon "button" at bounding box center [508, 48] width 4 height 4
click at [123, 50] on icon at bounding box center [121, 49] width 1 height 5
click at [128, 57] on link "All Events 12 Past and Upcoming" at bounding box center [142, 64] width 53 height 15
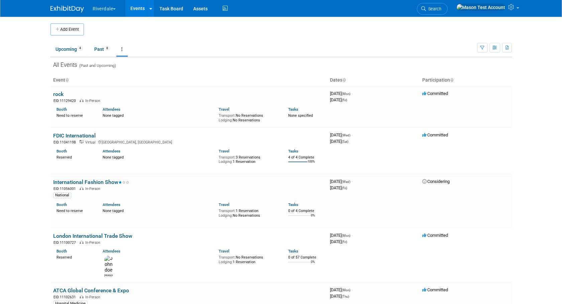
click at [121, 50] on link at bounding box center [121, 49] width 11 height 13
click at [129, 77] on link "Grouped Annually Events grouped by year" at bounding box center [142, 79] width 53 height 15
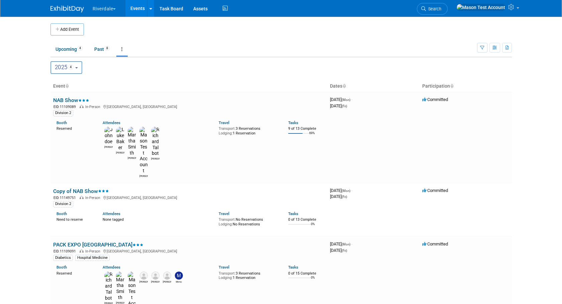
click at [120, 48] on link at bounding box center [121, 49] width 11 height 13
click at [127, 59] on link "All Events 12 Past and Upcoming" at bounding box center [142, 64] width 53 height 15
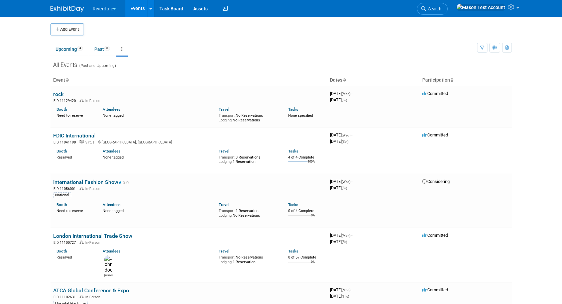
click at [121, 48] on link at bounding box center [121, 49] width 11 height 13
click at [130, 76] on link "Grouped Annually Events grouped by year" at bounding box center [142, 79] width 53 height 15
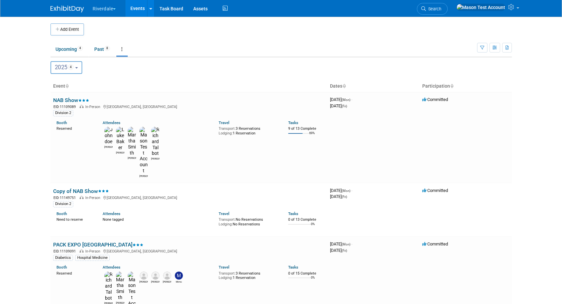
click at [74, 68] on span "4" at bounding box center [71, 67] width 6 height 6
click at [177, 42] on ul "Upcoming 4 Past 8 All Events 12 Past and Upcoming Grouped Annually Events group…" at bounding box center [263, 49] width 427 height 15
click at [481, 47] on icon "button" at bounding box center [482, 48] width 4 height 4
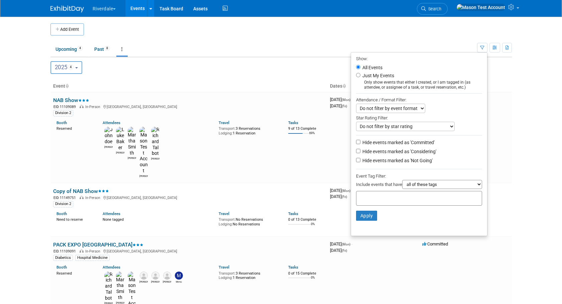
click at [414, 126] on select "Do not filter by star rating Only show events with no ratings (0 stars) Only sh…" at bounding box center [405, 126] width 99 height 9
click at [376, 205] on div at bounding box center [419, 198] width 126 height 15
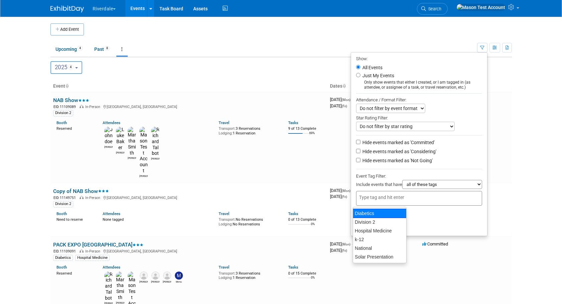
click at [373, 214] on div "Diabetics" at bounding box center [380, 213] width 54 height 9
type input "Diabetics"
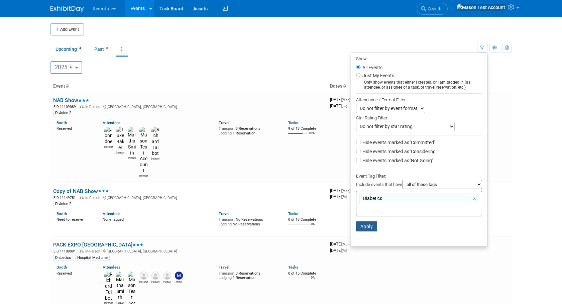
click at [366, 223] on button "Apply" at bounding box center [366, 226] width 21 height 10
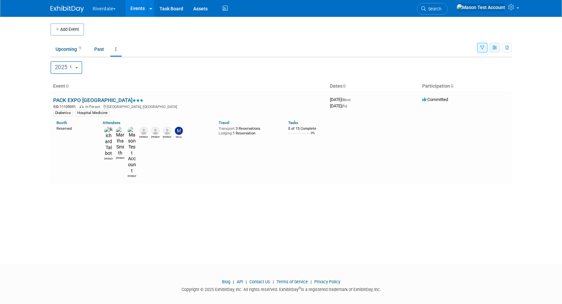
click at [492, 47] on button "button" at bounding box center [495, 48] width 11 height 10
click at [483, 46] on icon "button" at bounding box center [482, 48] width 4 height 4
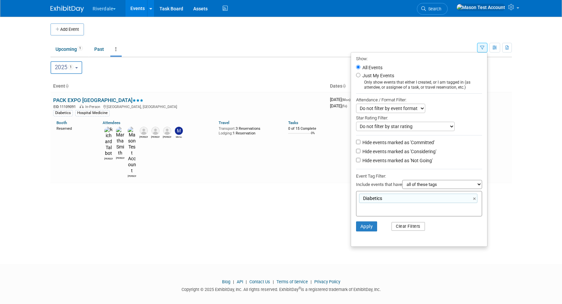
click at [407, 230] on button "Clear Filters" at bounding box center [408, 226] width 33 height 9
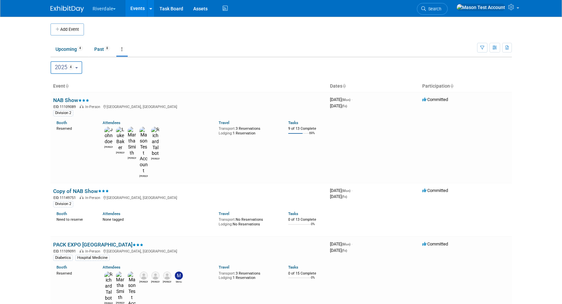
click at [47, 104] on div "Add Event New Event Duplicate Event Warning There is another event in your work…" at bounding box center [281, 228] width 472 height 422
click at [46, 153] on div "Add Event New Event Duplicate Event Warning There is another event in your work…" at bounding box center [281, 228] width 472 height 422
click at [481, 48] on icon "button" at bounding box center [482, 48] width 4 height 4
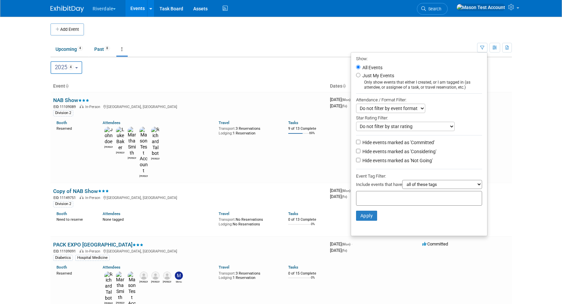
click at [517, 143] on body "Riverdale Explore: My Workspaces 8 Go to Workspace: Burton, Davon and ProLand P…" at bounding box center [281, 152] width 562 height 304
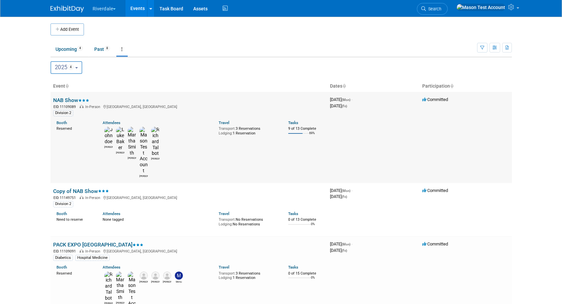
click at [70, 101] on link "NAB Show" at bounding box center [71, 100] width 36 height 6
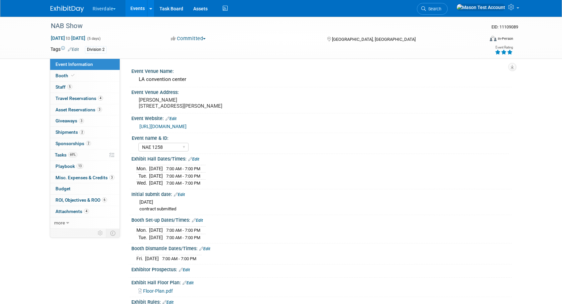
select select "NAE 1258"
click at [73, 203] on link "6 ROI, Objectives & ROO 6" at bounding box center [85, 200] width 70 height 11
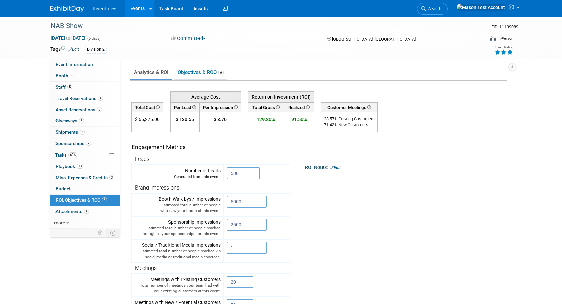
click at [206, 75] on link "Objectives & ROO 6" at bounding box center [201, 72] width 54 height 13
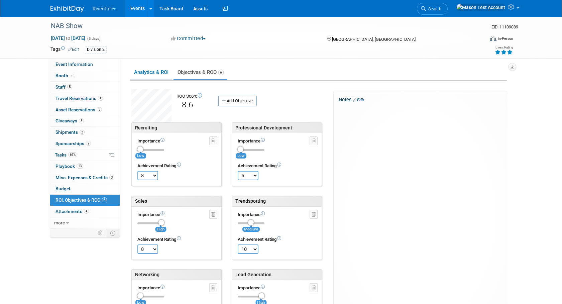
click at [163, 72] on link "Analytics & ROI" at bounding box center [151, 72] width 42 height 13
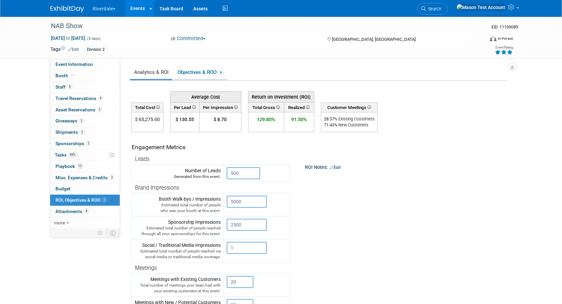
click at [189, 71] on link "Objectives & ROO 6" at bounding box center [201, 72] width 54 height 13
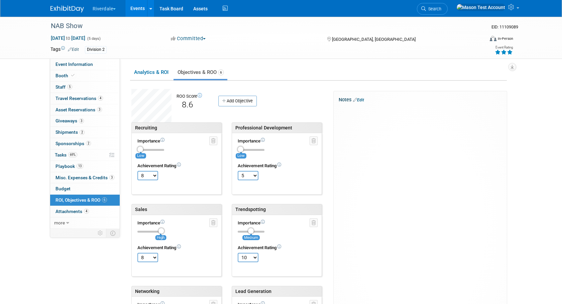
click at [140, 7] on link "Events" at bounding box center [137, 8] width 24 height 17
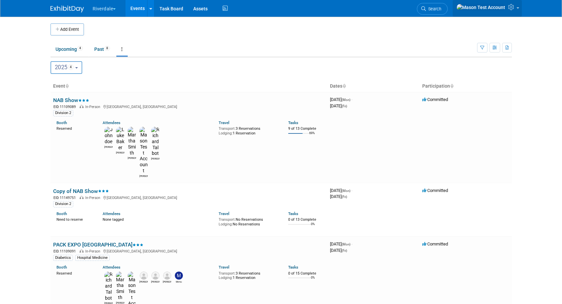
click at [514, 6] on icon at bounding box center [512, 7] width 8 height 6
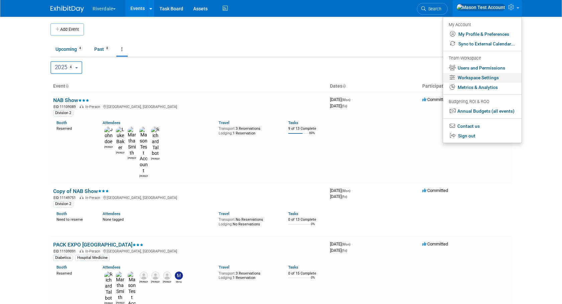
click at [503, 78] on link "Workspace Settings" at bounding box center [482, 78] width 79 height 10
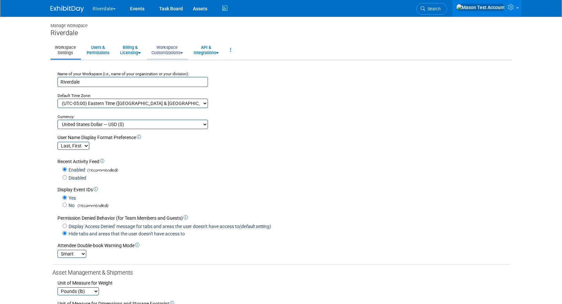
click at [167, 51] on link "Workspace Customizations" at bounding box center [167, 50] width 40 height 16
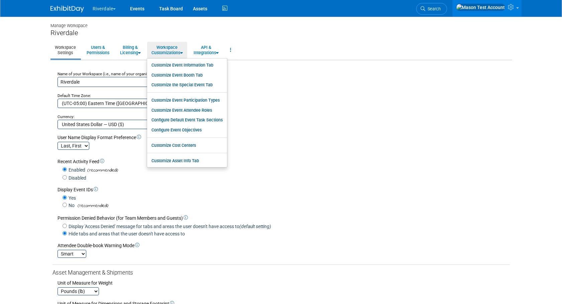
click at [288, 101] on div "Name of your Workspace (i.e., name of your organization or your division): [GEO…" at bounding box center [282, 99] width 458 height 61
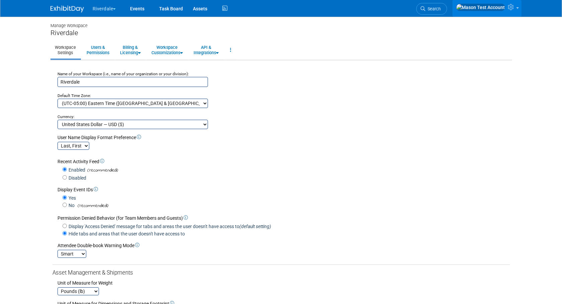
click at [516, 5] on link at bounding box center [486, 8] width 69 height 17
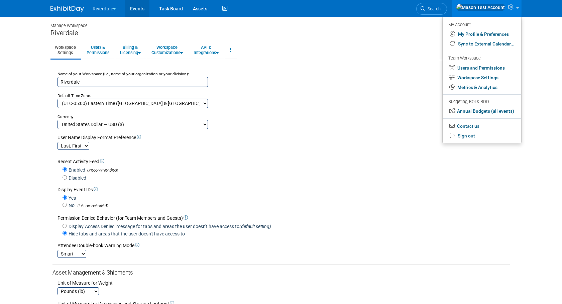
click at [142, 8] on link "Events" at bounding box center [137, 8] width 24 height 17
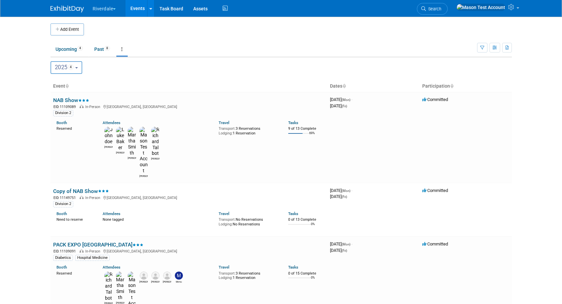
click at [119, 45] on link at bounding box center [121, 49] width 11 height 13
click at [136, 79] on link "Grouped Annually Events grouped by year" at bounding box center [142, 79] width 53 height 15
click at [74, 67] on span "4" at bounding box center [71, 67] width 6 height 6
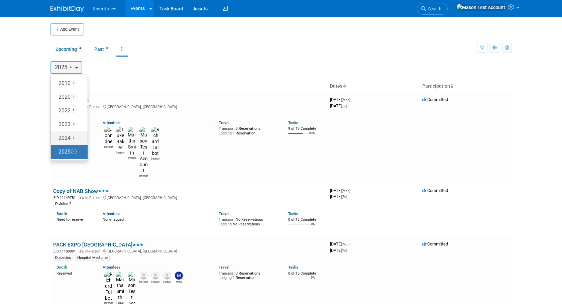
click at [72, 136] on label "2024 3" at bounding box center [67, 138] width 27 height 11
click at [56, 136] on input "2024 3" at bounding box center [54, 138] width 4 height 4
select select "2024"
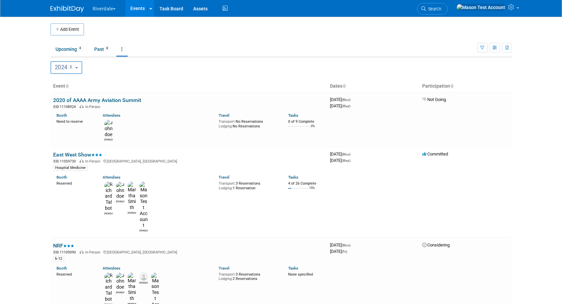
click at [70, 69] on span "2024 3" at bounding box center [64, 67] width 19 height 7
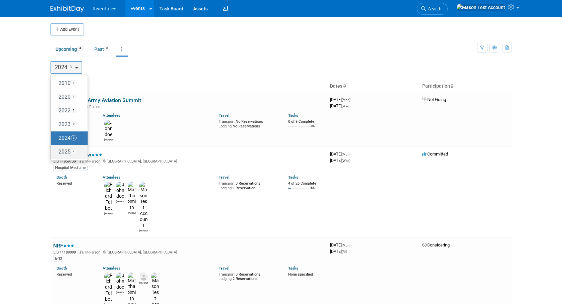
click at [68, 147] on label "2025 4" at bounding box center [67, 151] width 27 height 11
click at [56, 149] on input "2025 4" at bounding box center [54, 151] width 4 height 4
select select "2025"
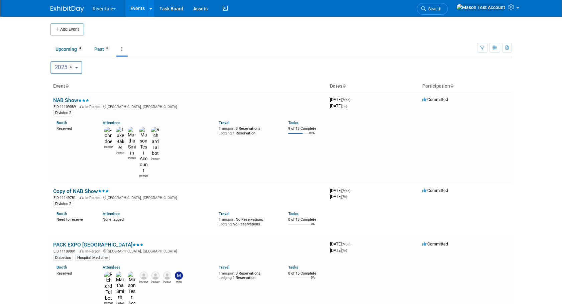
click at [70, 64] on span "2025 4" at bounding box center [64, 67] width 19 height 7
click at [66, 69] on span "2025 4" at bounding box center [64, 67] width 19 height 7
click at [517, 11] on link at bounding box center [487, 8] width 69 height 17
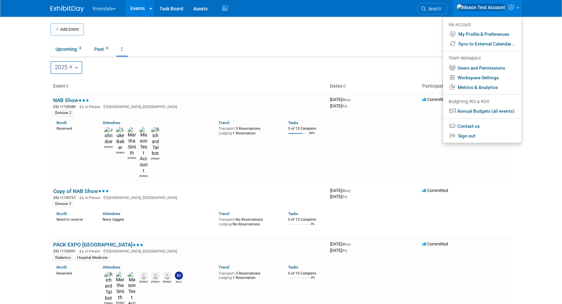
click at [403, 68] on div "2010 <span class="tabBadge yearBadge" >1</span> 2020 <span class="tabBadge year…" at bounding box center [281, 67] width 462 height 13
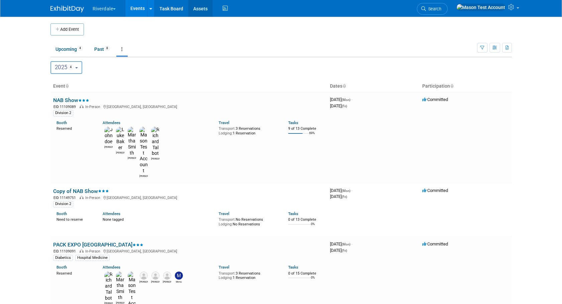
click at [202, 9] on link "Assets" at bounding box center [200, 8] width 24 height 17
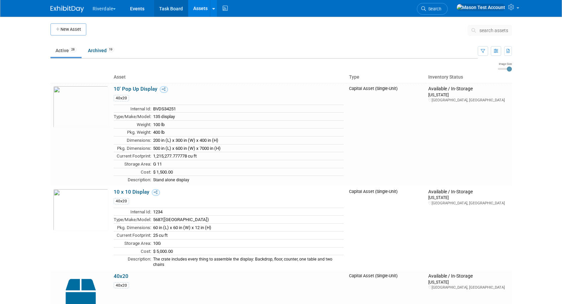
click at [173, 9] on link "Task Board" at bounding box center [171, 8] width 34 height 17
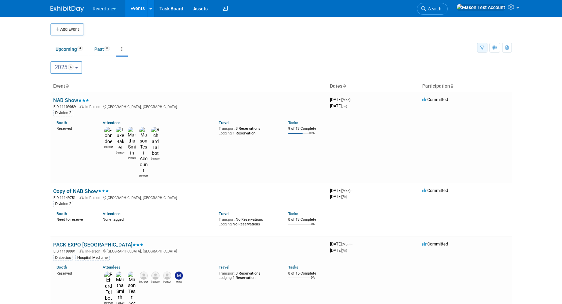
click at [481, 46] on icon "button" at bounding box center [482, 48] width 4 height 4
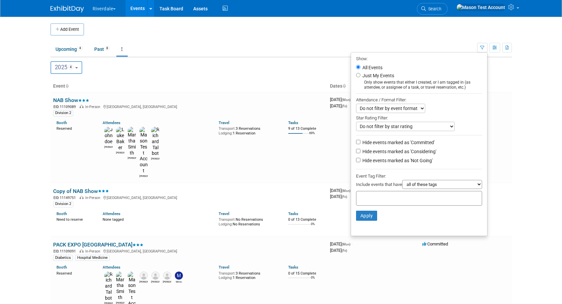
click at [426, 130] on select "Do not filter by star rating Only show events with no ratings (0 stars) Only sh…" at bounding box center [405, 126] width 99 height 9
click at [410, 107] on select "Do not filter by event format Only show In-Person events Only show Virtual even…" at bounding box center [390, 108] width 69 height 9
click at [207, 96] on td "NAB Show EID: 11109089 In-Person Los Angeles, CA Division 2 Booth Reserved Atte…" at bounding box center [188, 137] width 277 height 91
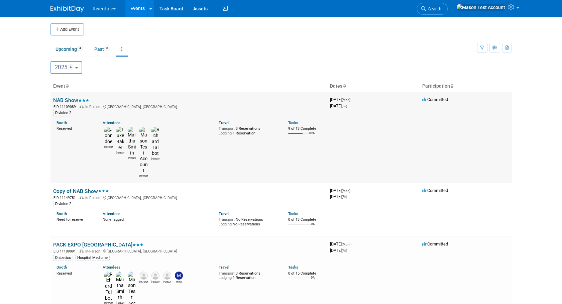
click at [60, 99] on link "NAB Show" at bounding box center [71, 100] width 36 height 6
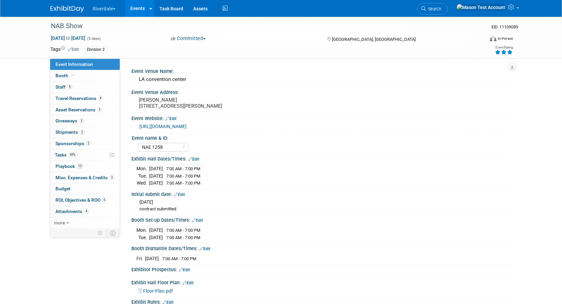
select select "NAE 1258"
click at [67, 190] on span "Budget" at bounding box center [63, 188] width 15 height 5
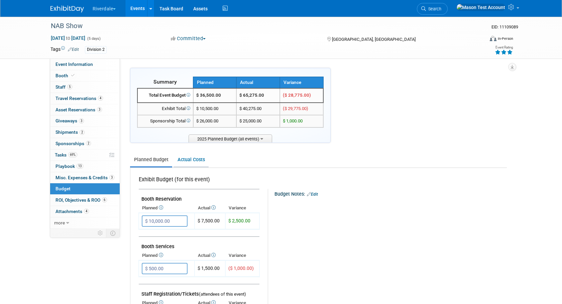
click at [197, 160] on link "Actual Costs" at bounding box center [191, 160] width 35 height 12
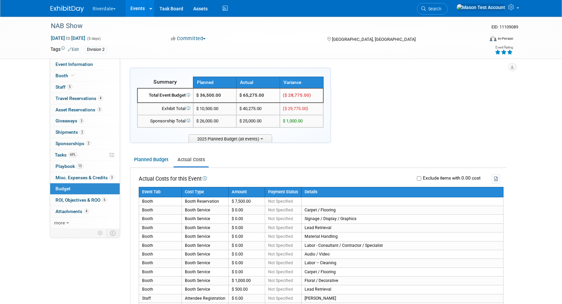
click at [89, 187] on link "Budget" at bounding box center [85, 188] width 70 height 11
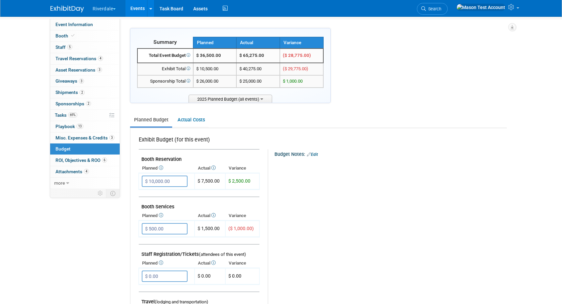
scroll to position [35, 0]
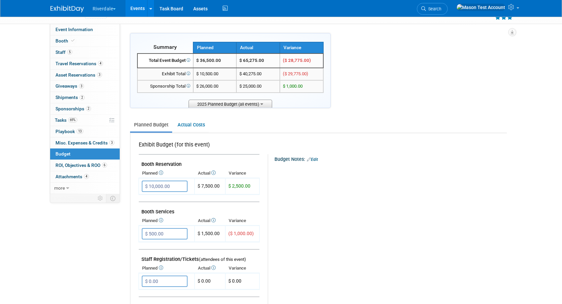
click at [245, 106] on span "2025 Planned Budget (all events)" at bounding box center [231, 104] width 84 height 8
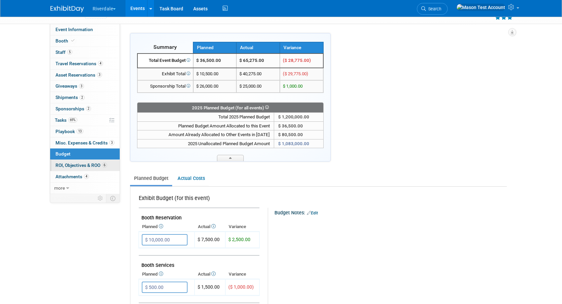
click at [70, 166] on span "ROI, Objectives & ROO 6" at bounding box center [82, 165] width 52 height 5
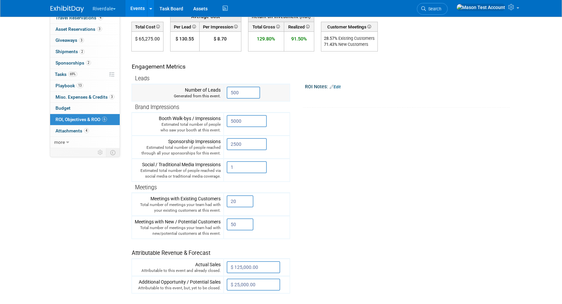
scroll to position [148, 0]
